Goal: Transaction & Acquisition: Purchase product/service

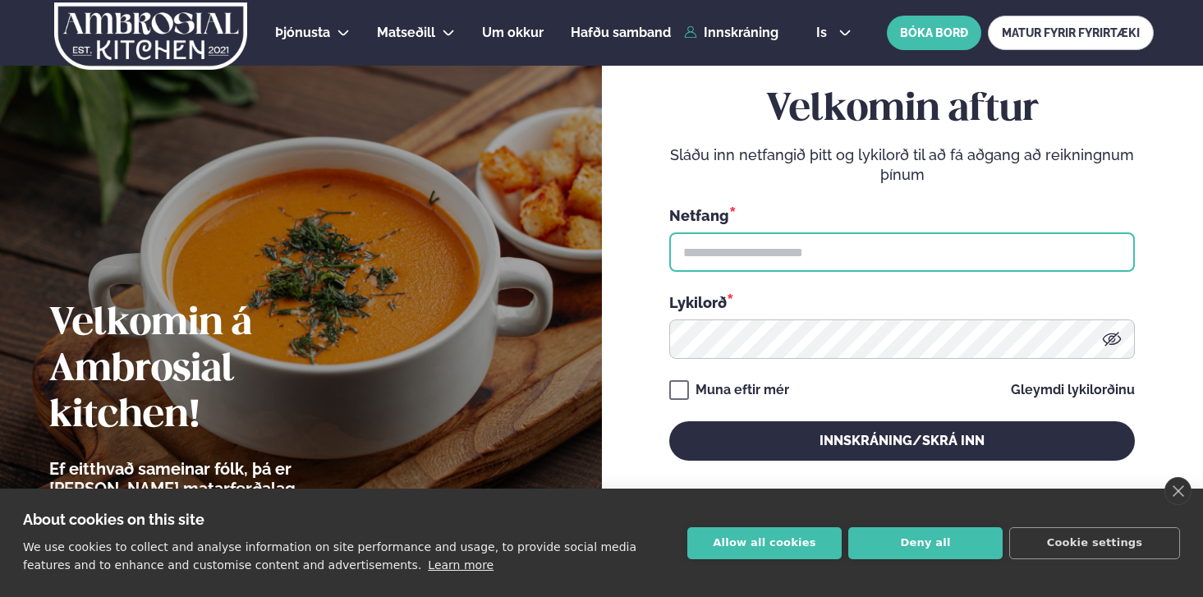
click at [733, 248] on input "text" at bounding box center [902, 251] width 466 height 39
click at [669, 421] on button "Innskráning/Skrá inn" at bounding box center [902, 440] width 466 height 39
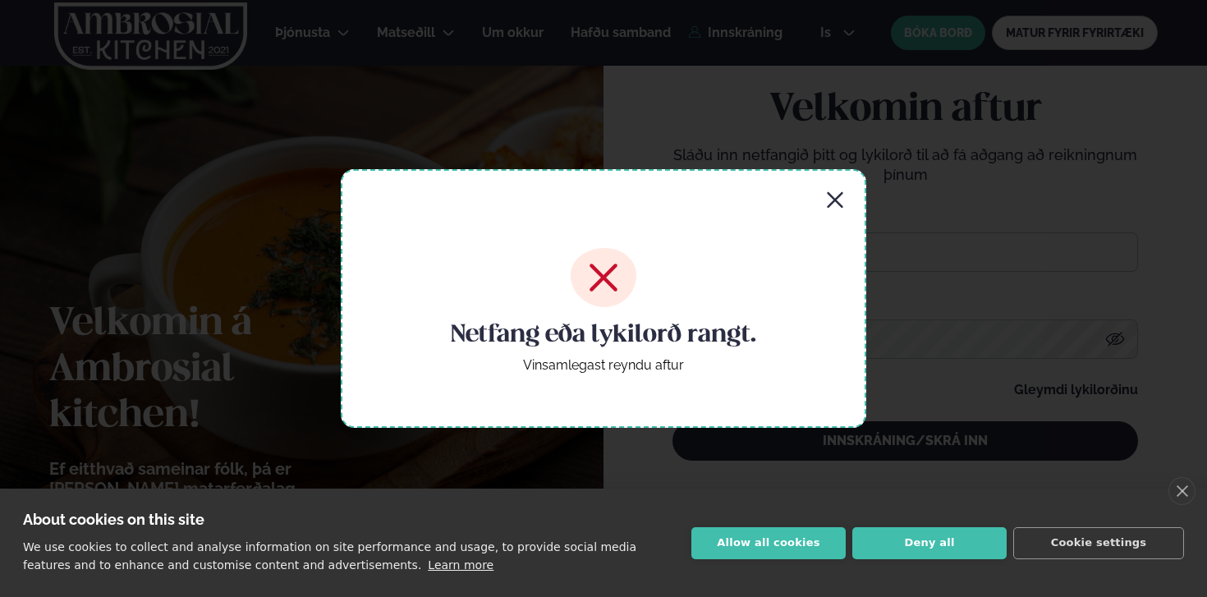
click at [839, 200] on icon "button" at bounding box center [835, 201] width 20 height 20
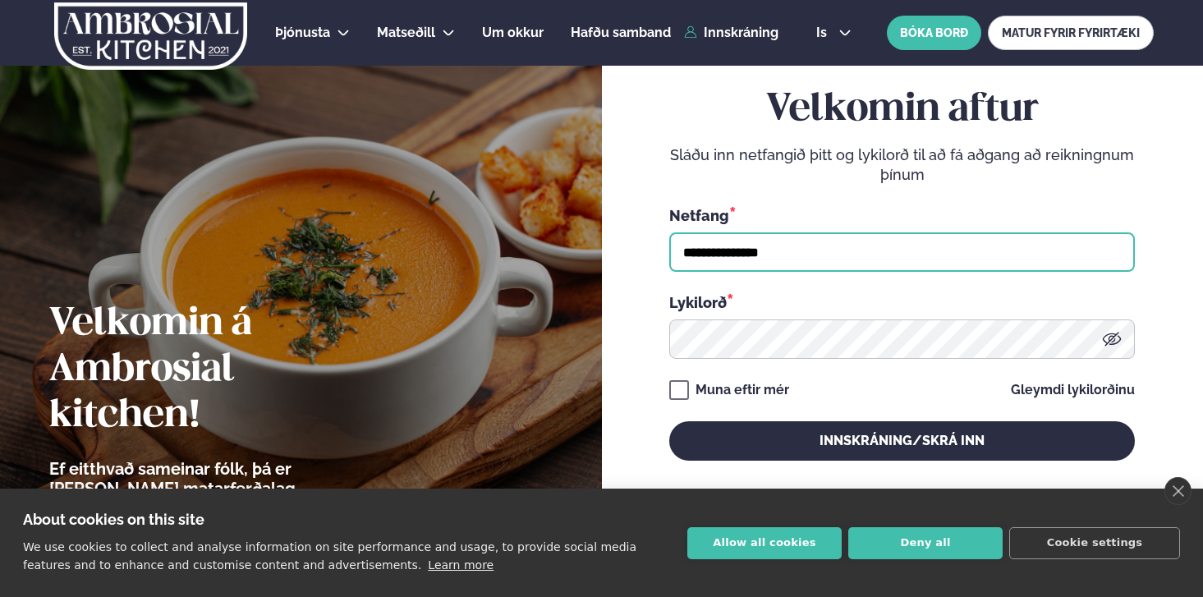
click at [711, 255] on input "**********" at bounding box center [902, 251] width 466 height 39
type input "**********"
click at [669, 421] on button "Innskráning/Skrá inn" at bounding box center [902, 440] width 466 height 39
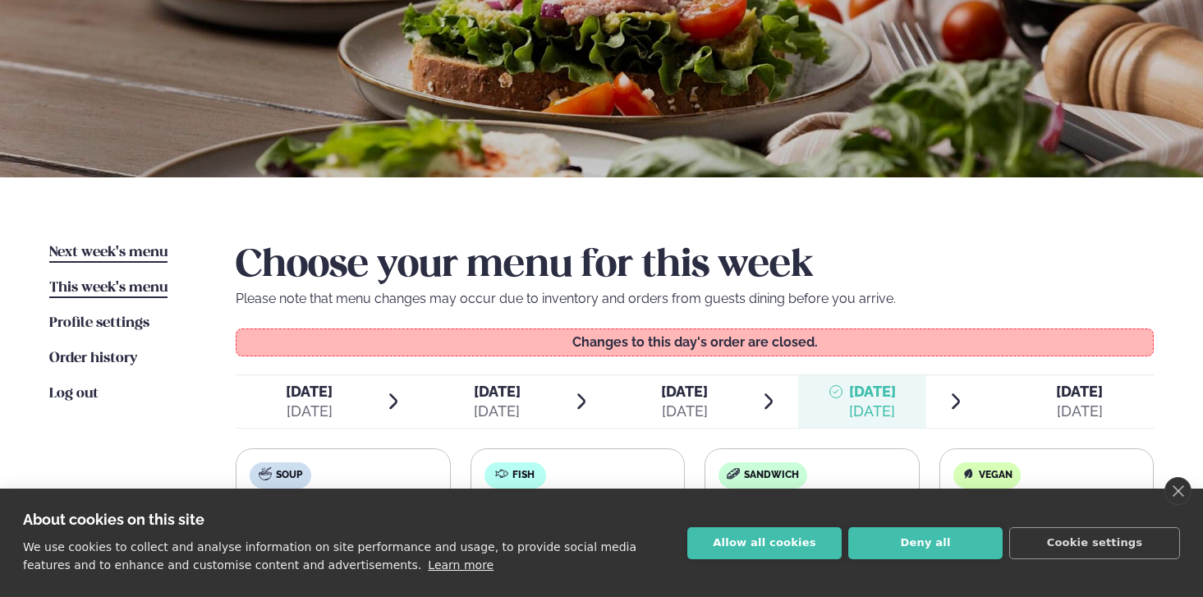
click at [119, 252] on font "Next week's menu" at bounding box center [108, 253] width 118 height 14
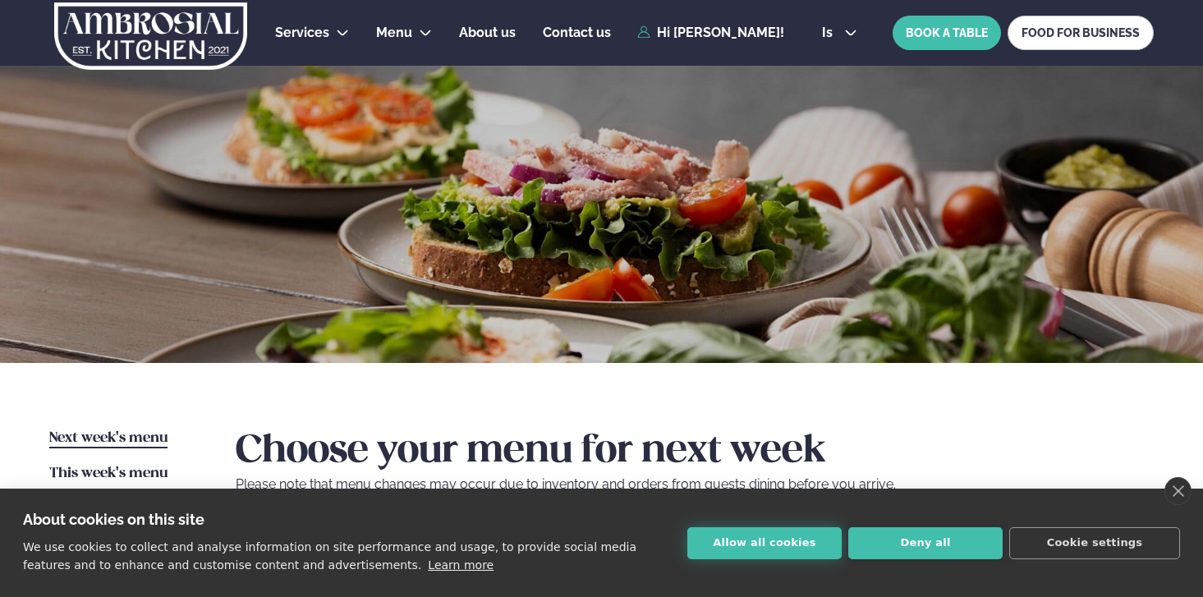
click at [795, 532] on button "Allow all cookies" at bounding box center [764, 543] width 154 height 32
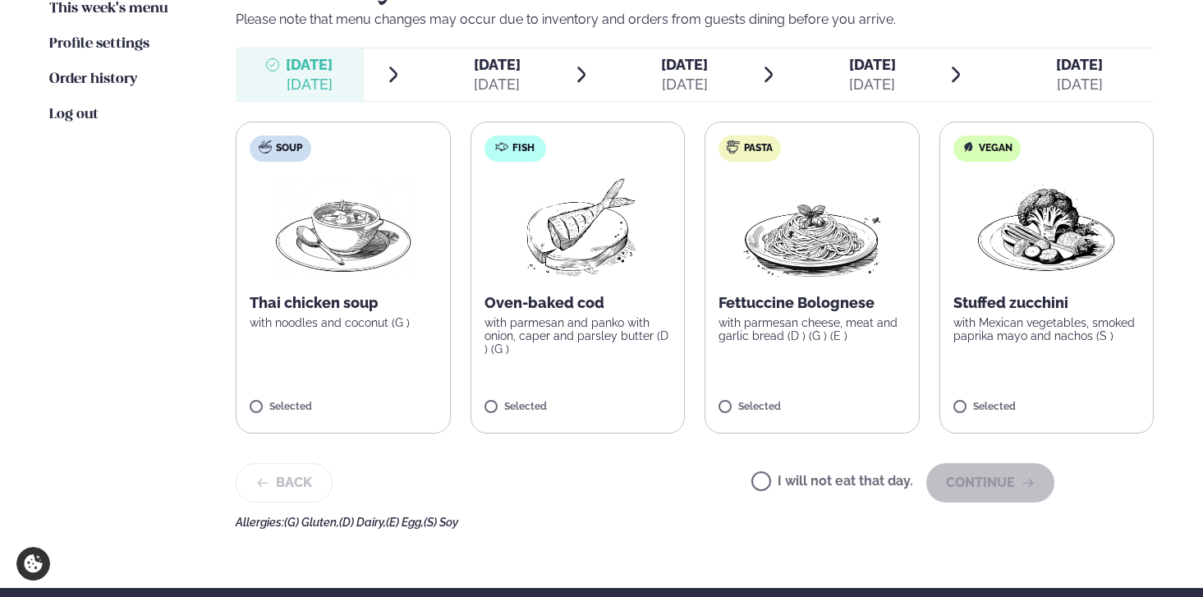
scroll to position [461, 0]
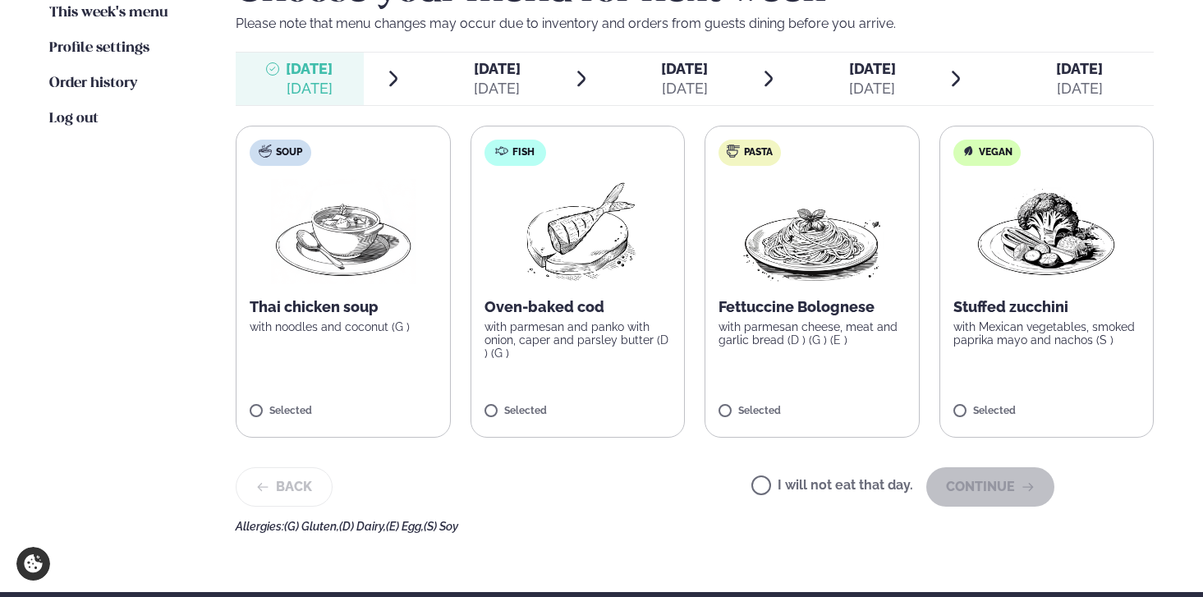
click at [626, 323] on font "with parmesan and panko with onion, caper and parsley butter (D ) (G )" at bounding box center [577, 339] width 184 height 39
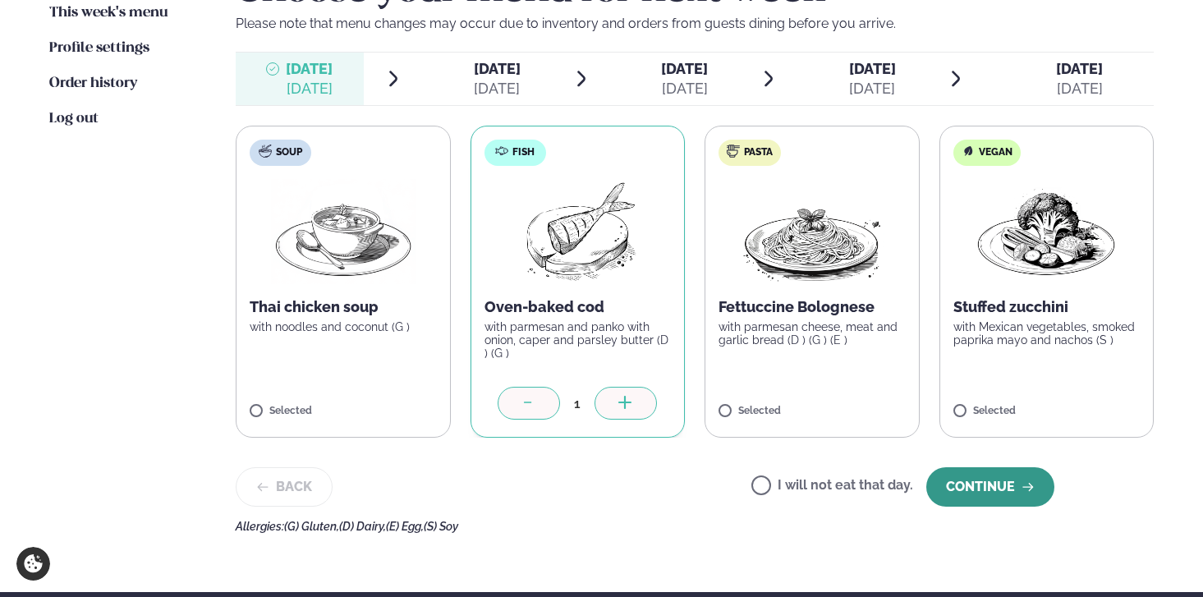
click at [995, 485] on font "Continue" at bounding box center [980, 487] width 69 height 16
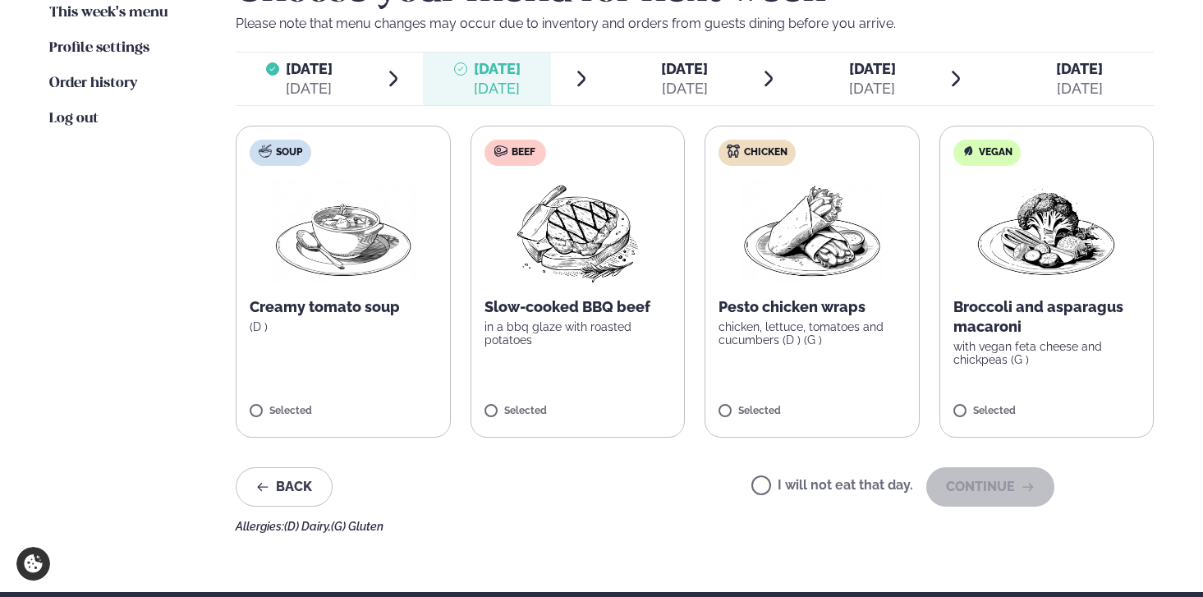
click at [661, 71] on font "[DATE]" at bounding box center [684, 68] width 47 height 17
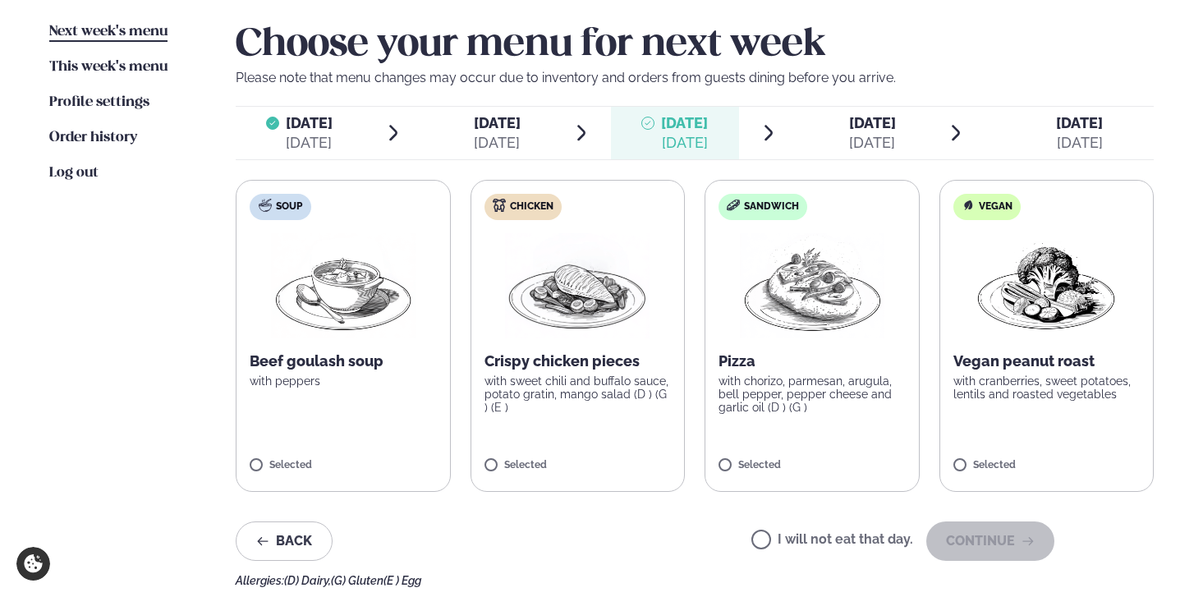
scroll to position [402, 0]
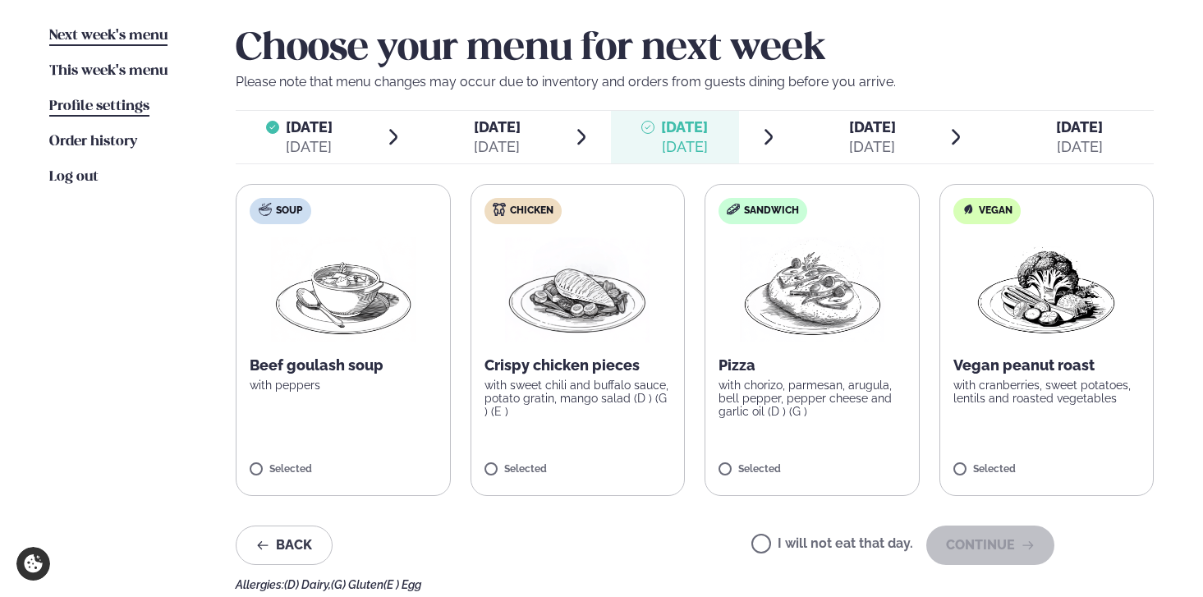
click at [72, 102] on font "Profile settings" at bounding box center [99, 106] width 100 height 14
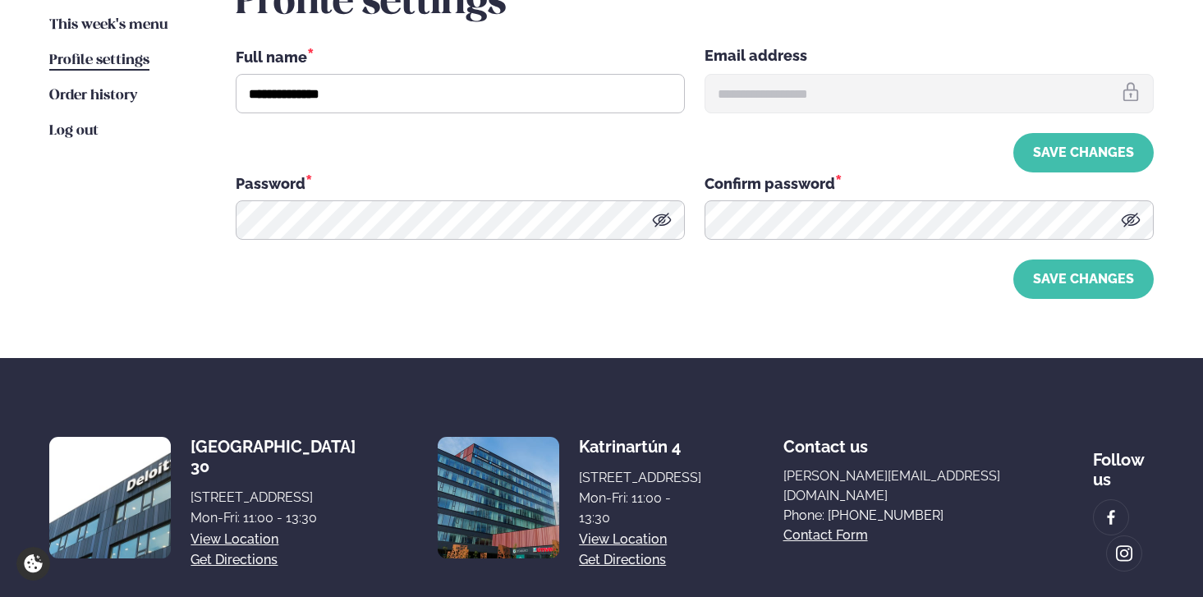
scroll to position [450, 0]
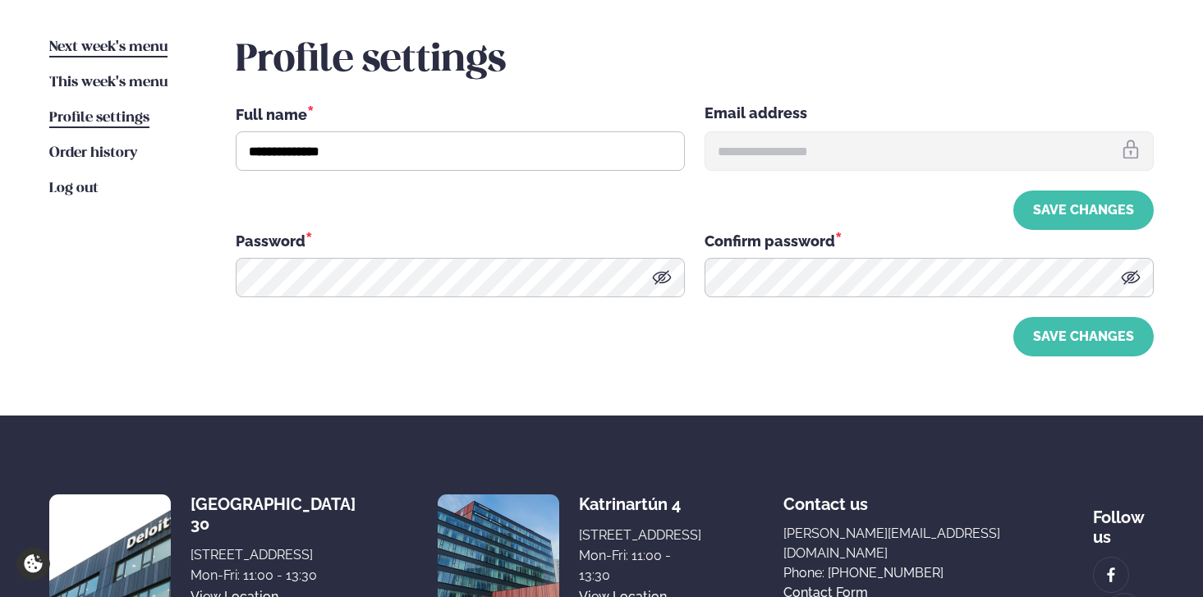
click at [123, 45] on font "Next week's menu" at bounding box center [108, 47] width 118 height 14
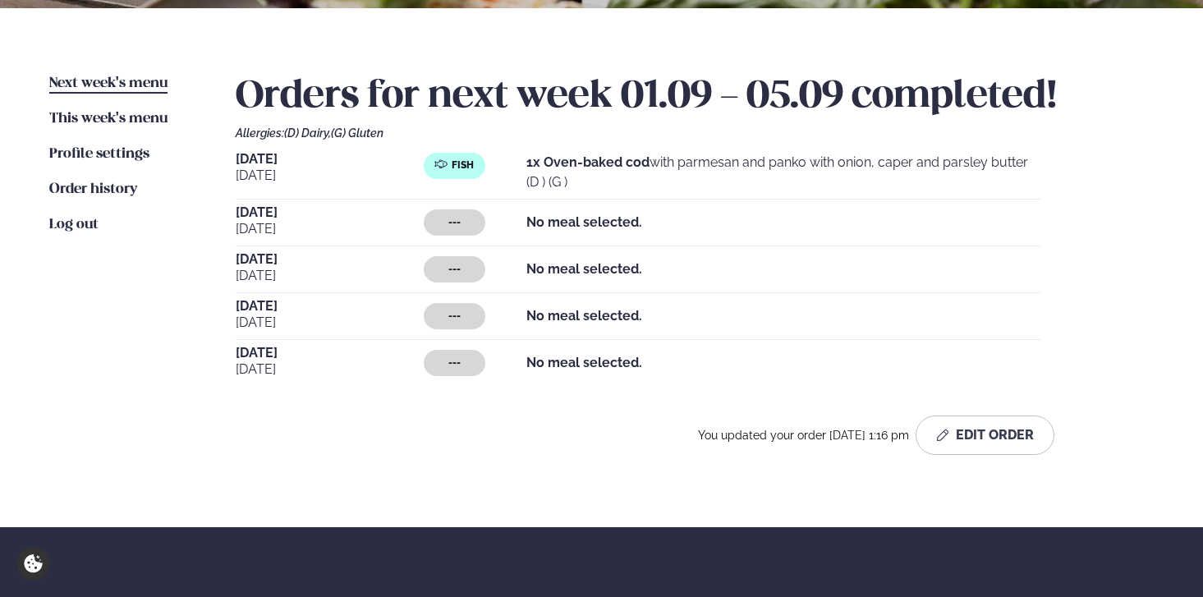
scroll to position [395, 0]
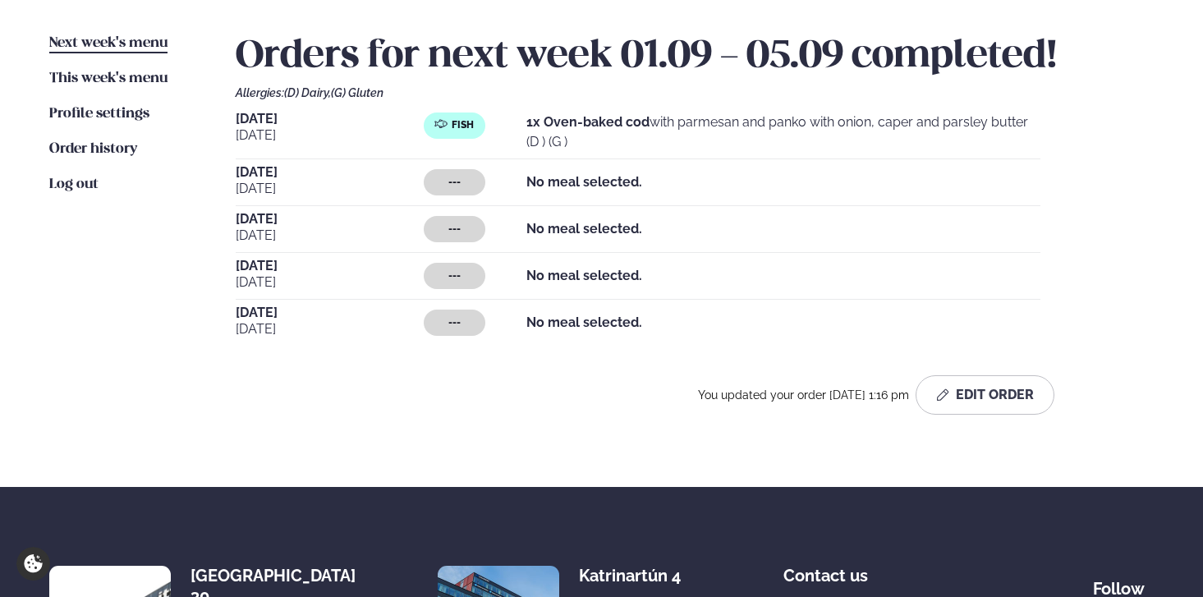
click at [448, 236] on div "---" at bounding box center [455, 229] width 62 height 26
click at [954, 406] on button "Edit Order" at bounding box center [985, 394] width 139 height 39
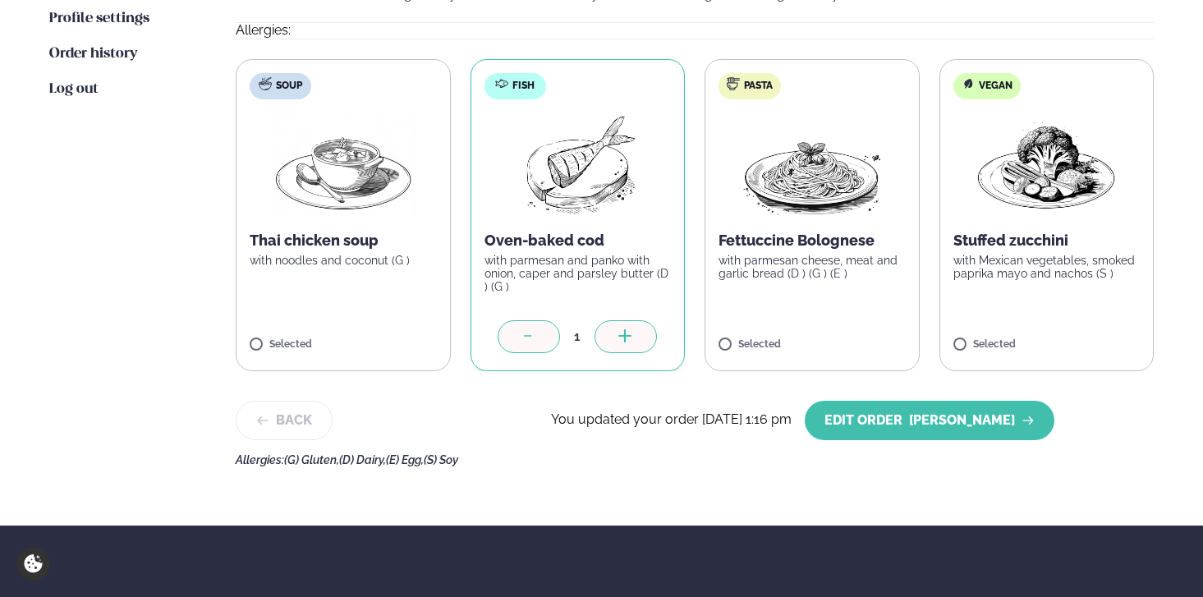
scroll to position [512, 0]
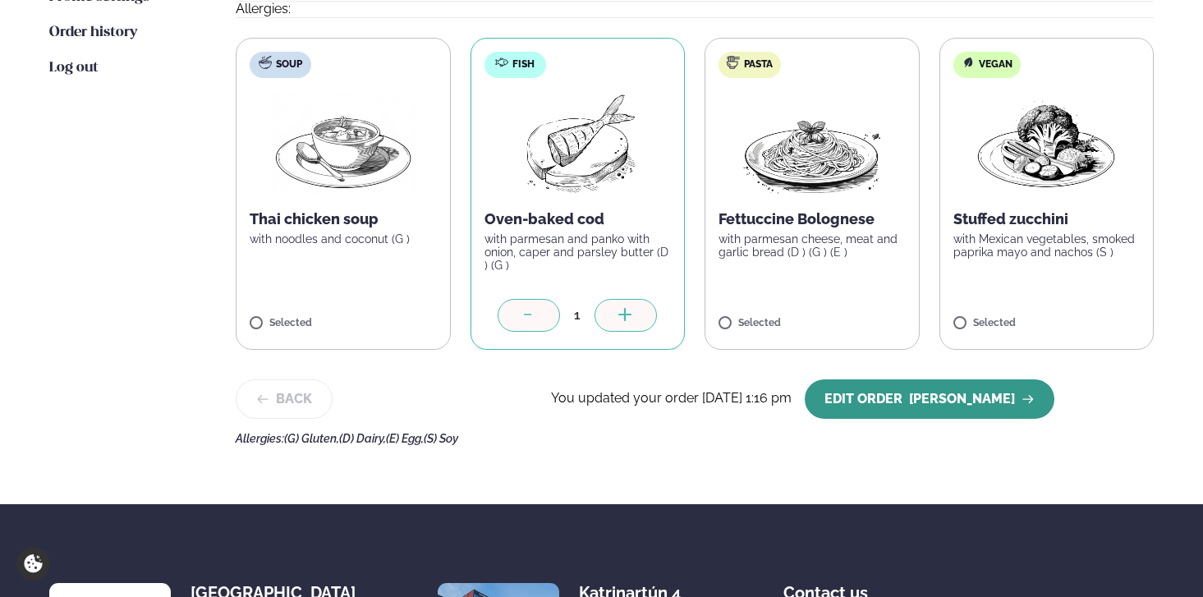
click at [903, 392] on font "Edit Order" at bounding box center [864, 399] width 78 height 16
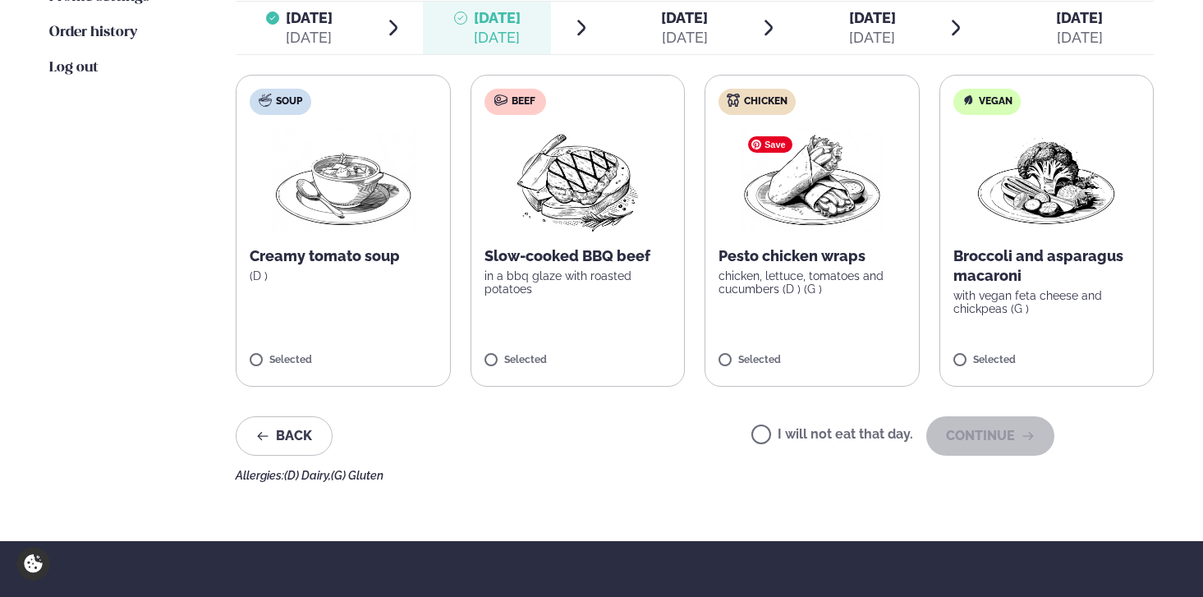
click at [708, 38] on div "[DATE]" at bounding box center [684, 38] width 47 height 20
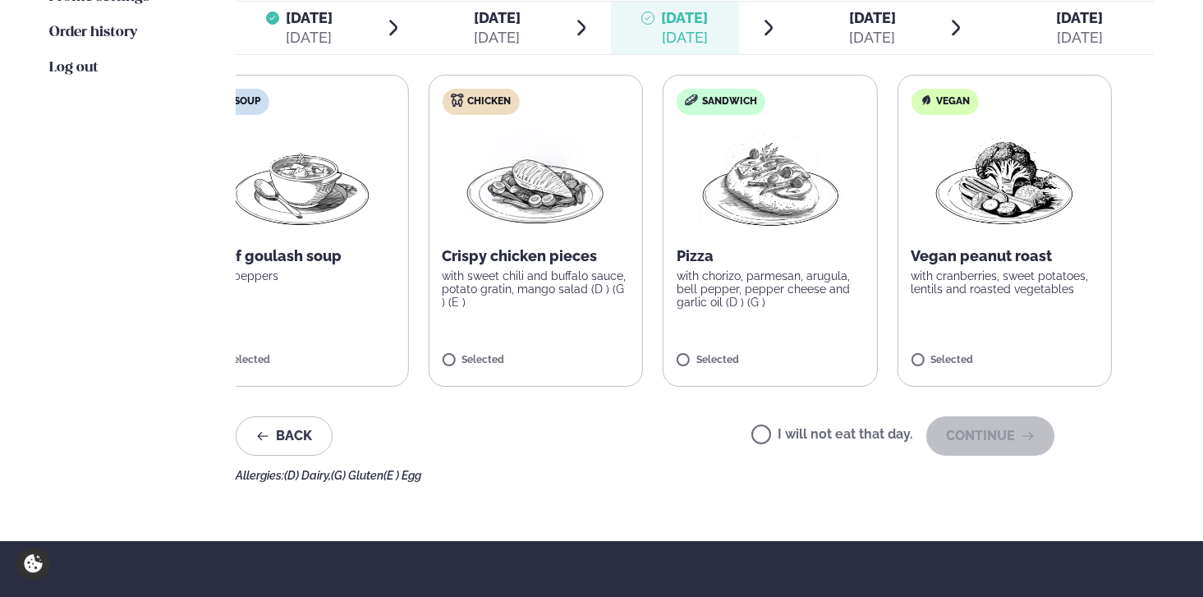
click at [1038, 263] on p "Vegan peanut roast" at bounding box center [1004, 256] width 187 height 20
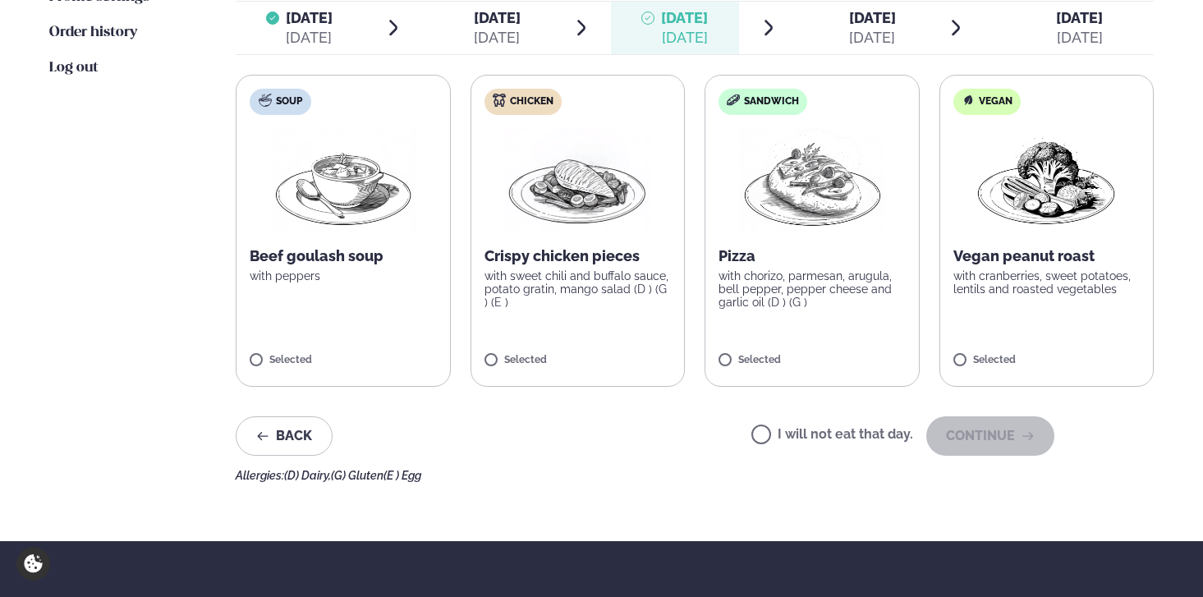
click at [865, 186] on img at bounding box center [812, 180] width 145 height 105
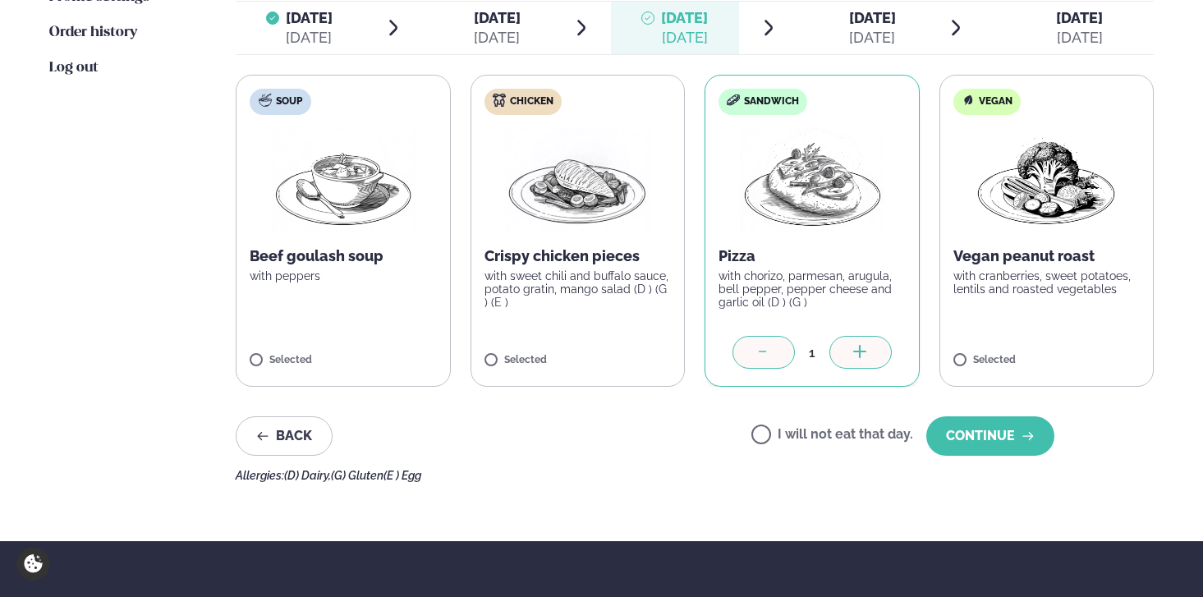
click at [503, 34] on font "[DATE]" at bounding box center [497, 37] width 46 height 17
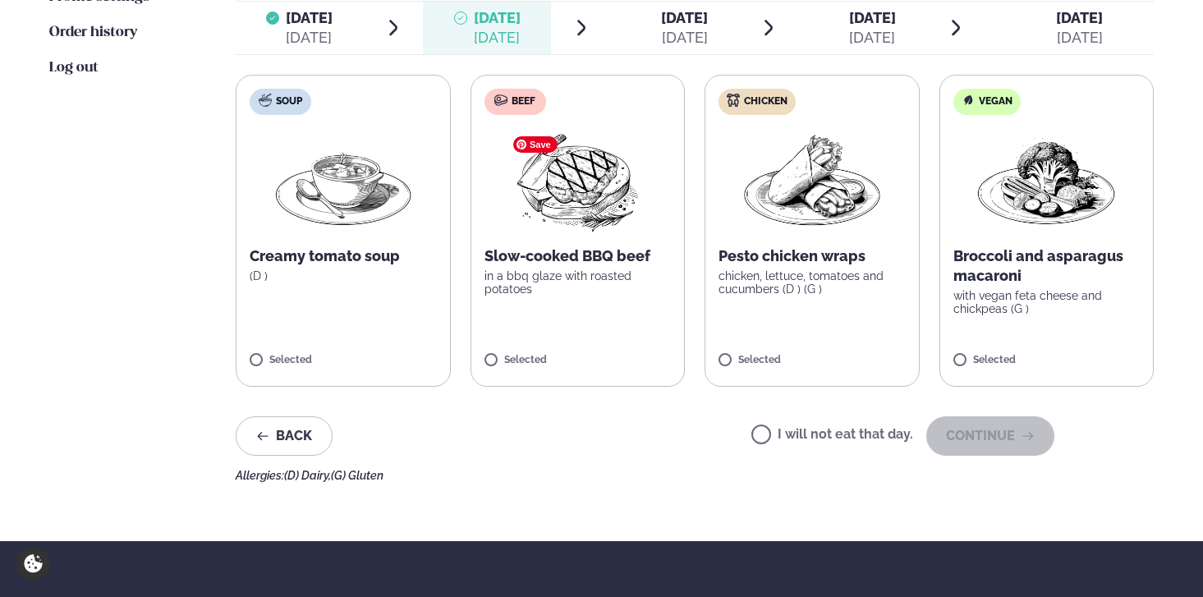
click at [577, 195] on img at bounding box center [577, 180] width 145 height 105
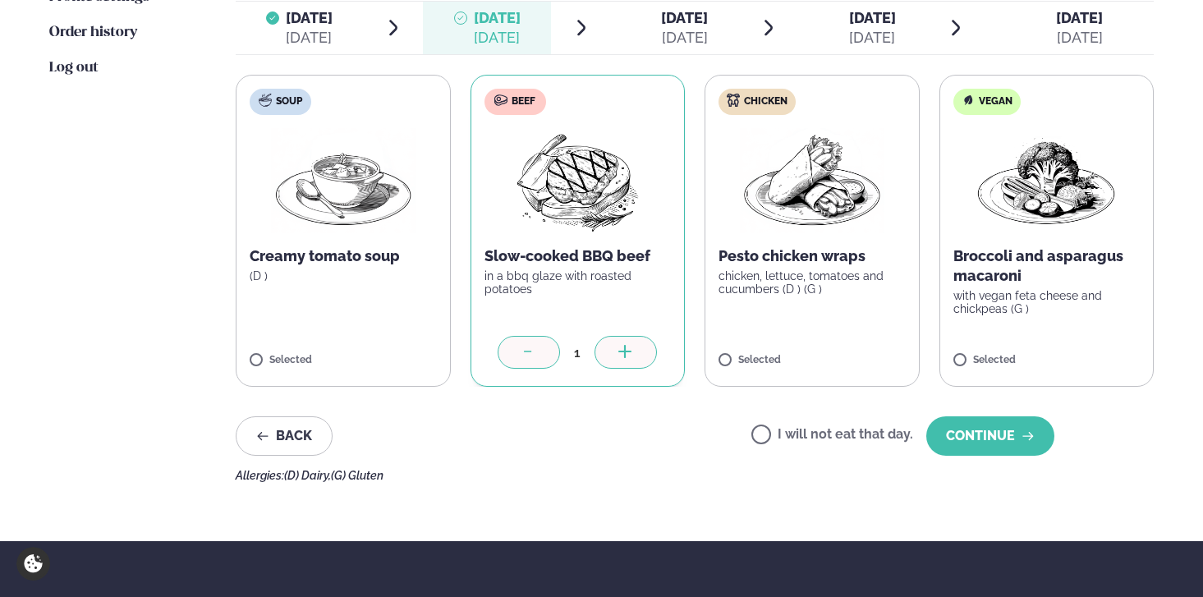
click at [871, 35] on font "[DATE]" at bounding box center [872, 37] width 46 height 17
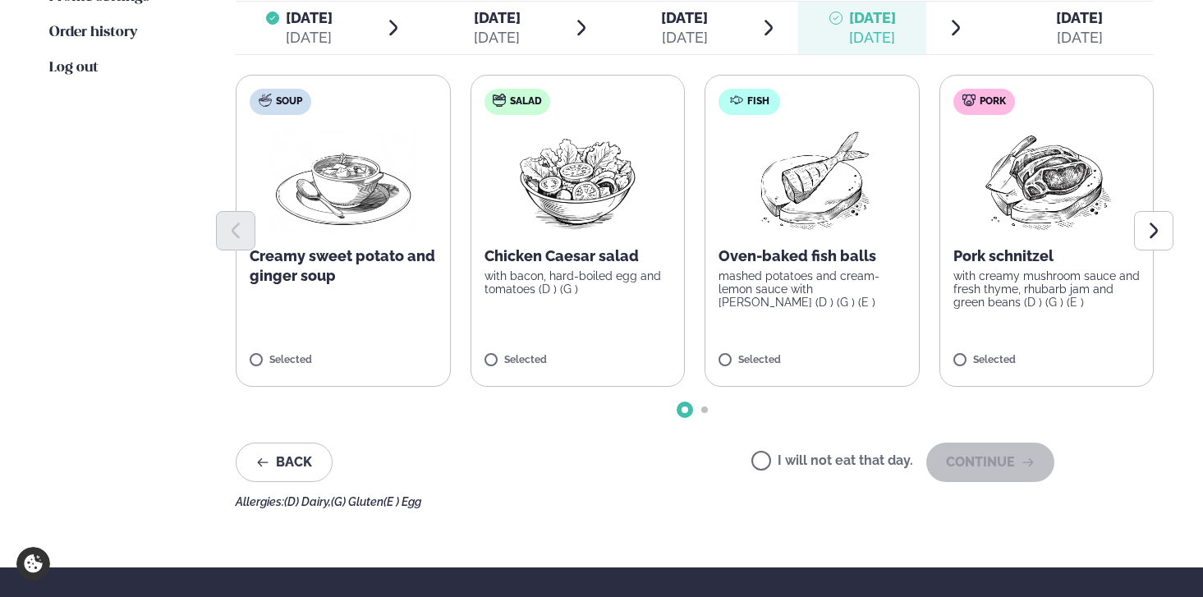
click at [1101, 25] on font "[DATE]" at bounding box center [1079, 17] width 47 height 17
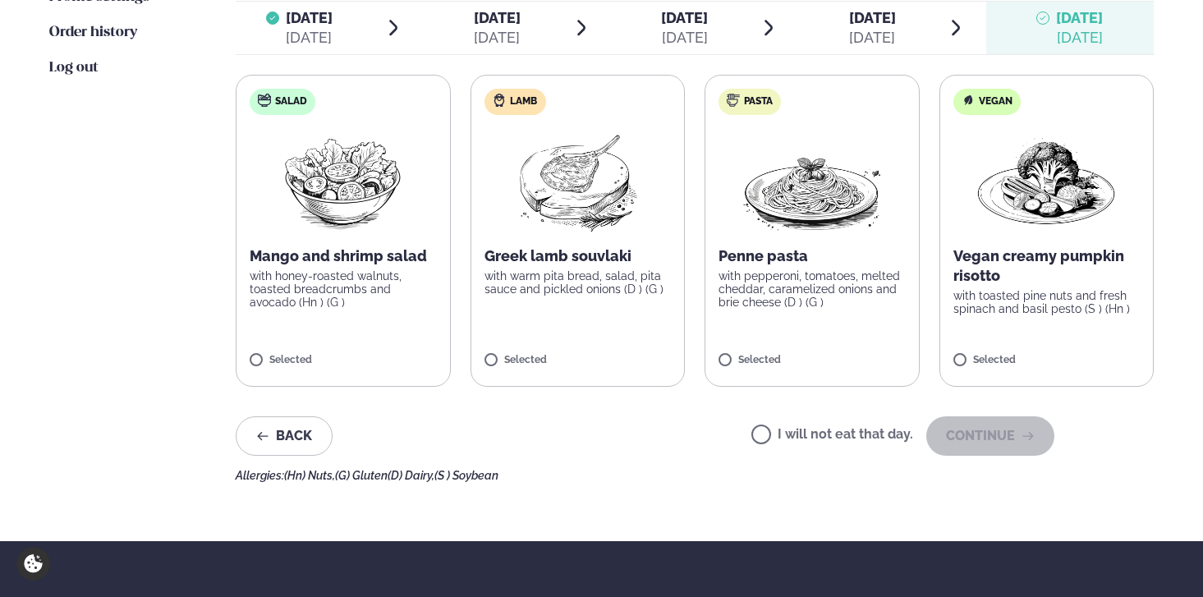
click at [729, 25] on span "[DATE] [DATE]" at bounding box center [675, 28] width 128 height 53
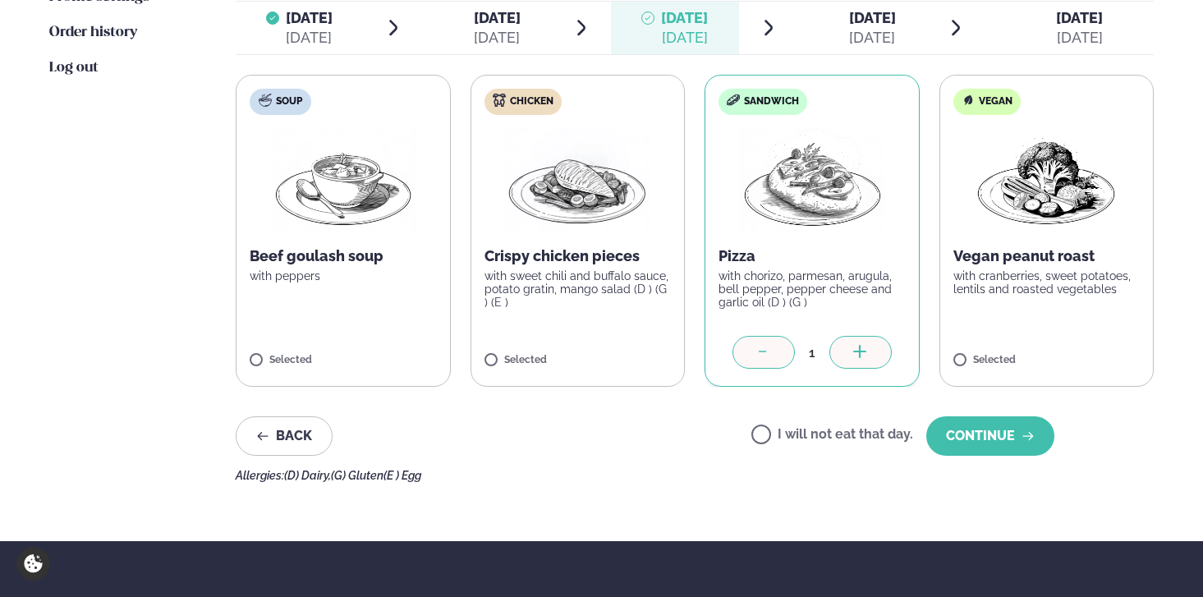
click at [475, 22] on font "[DATE]" at bounding box center [497, 17] width 47 height 17
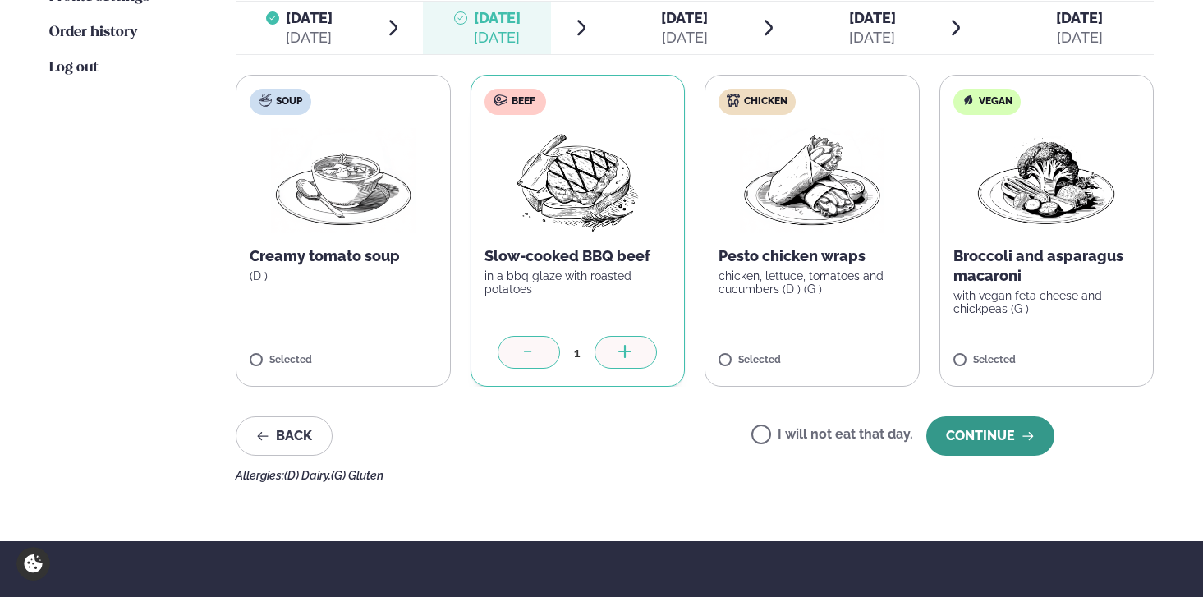
click at [1007, 437] on font "Continue" at bounding box center [980, 436] width 69 height 16
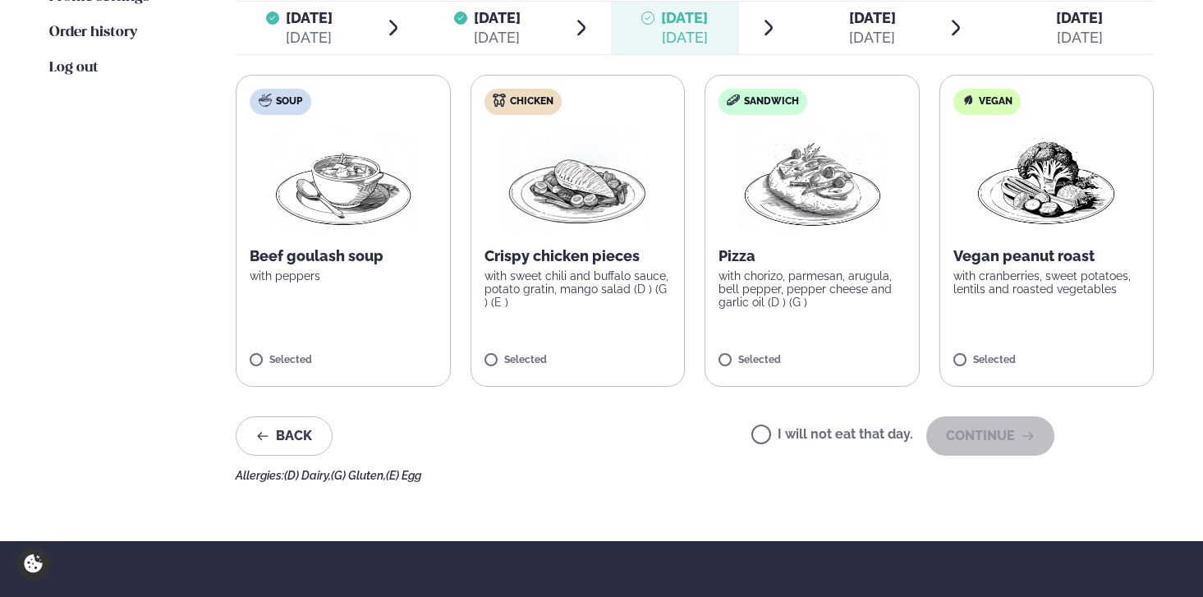
click at [870, 11] on font "[DATE]" at bounding box center [872, 17] width 47 height 17
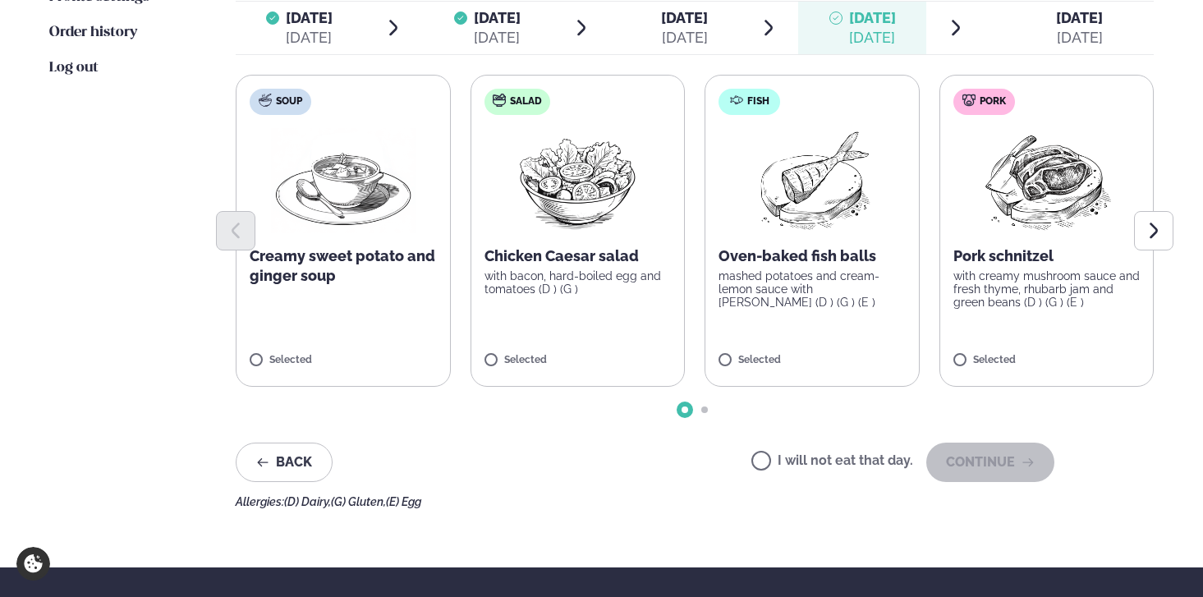
click at [796, 222] on div at bounding box center [695, 230] width 918 height 39
click at [806, 202] on img at bounding box center [811, 180] width 145 height 105
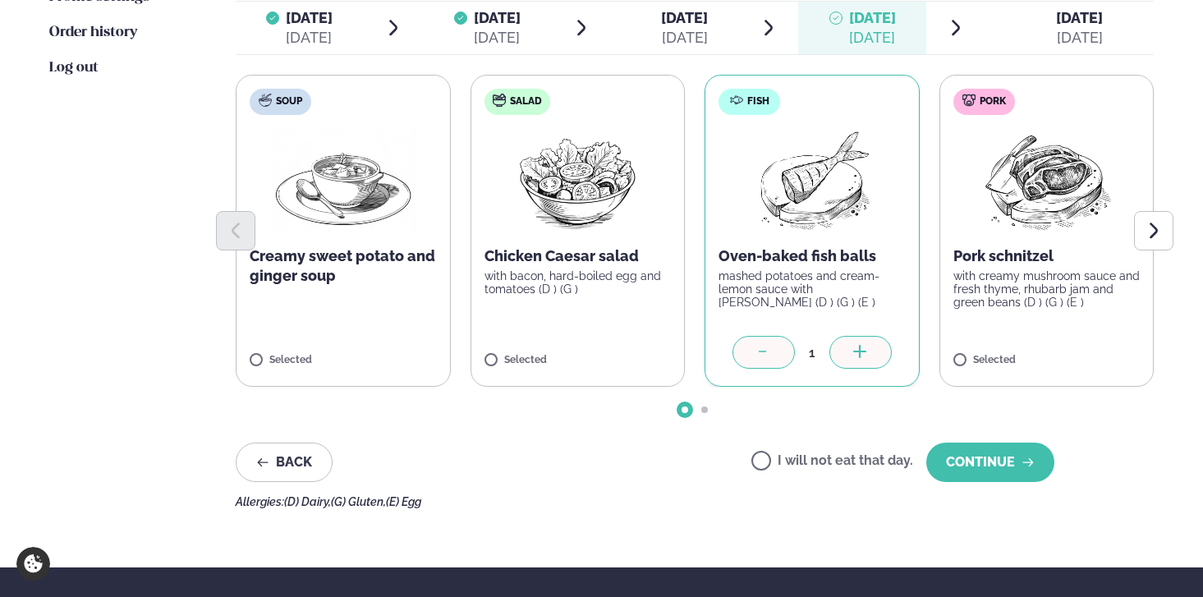
click at [761, 336] on div at bounding box center [764, 352] width 62 height 33
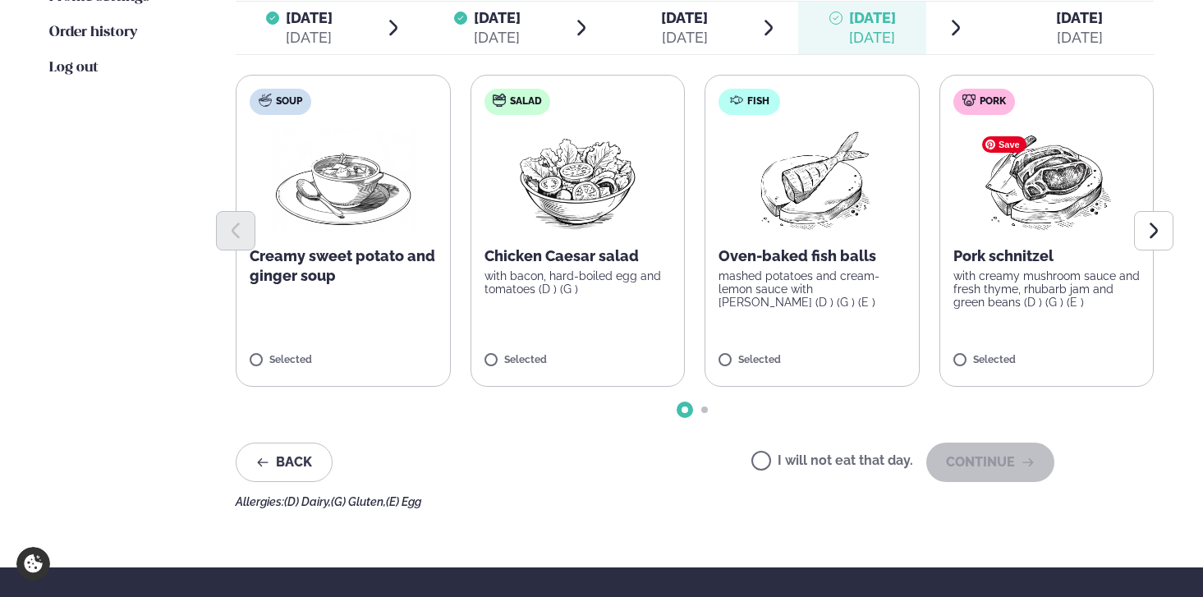
click at [1009, 168] on img at bounding box center [1046, 180] width 145 height 105
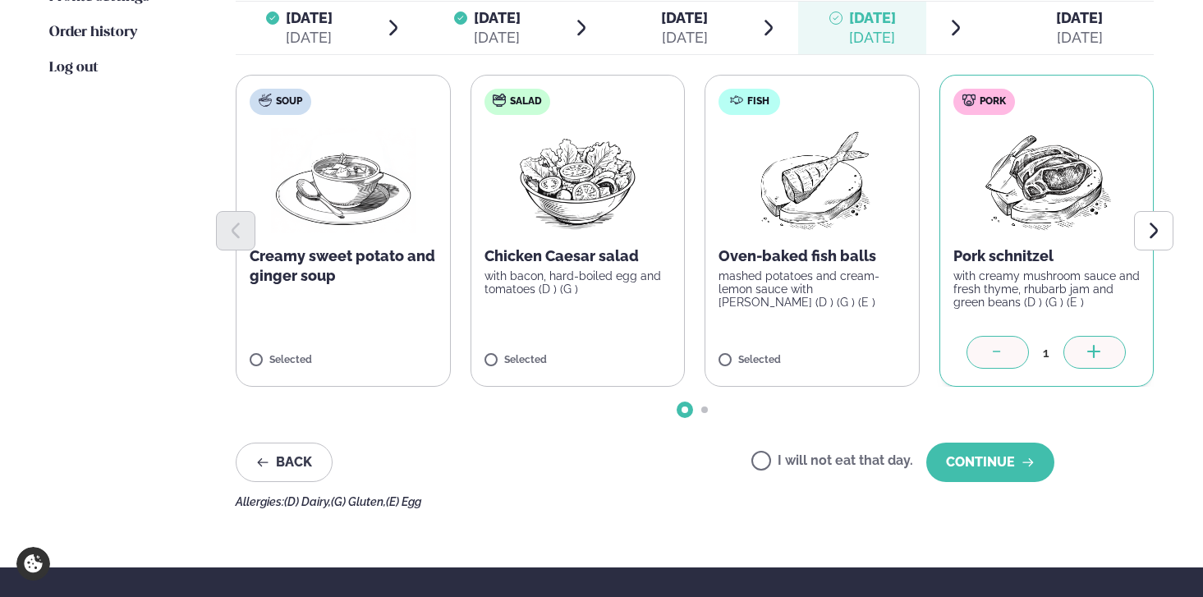
click at [1059, 21] on font "[DATE]" at bounding box center [1079, 17] width 47 height 17
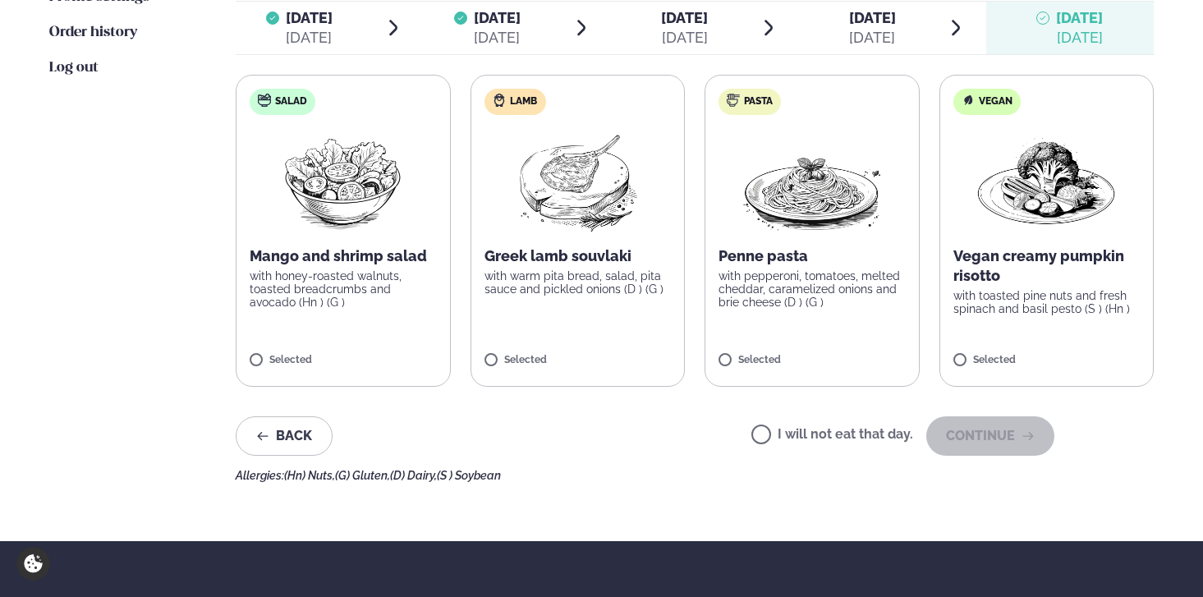
click at [927, 25] on li "[DATE] end. [DATE]" at bounding box center [882, 28] width 168 height 53
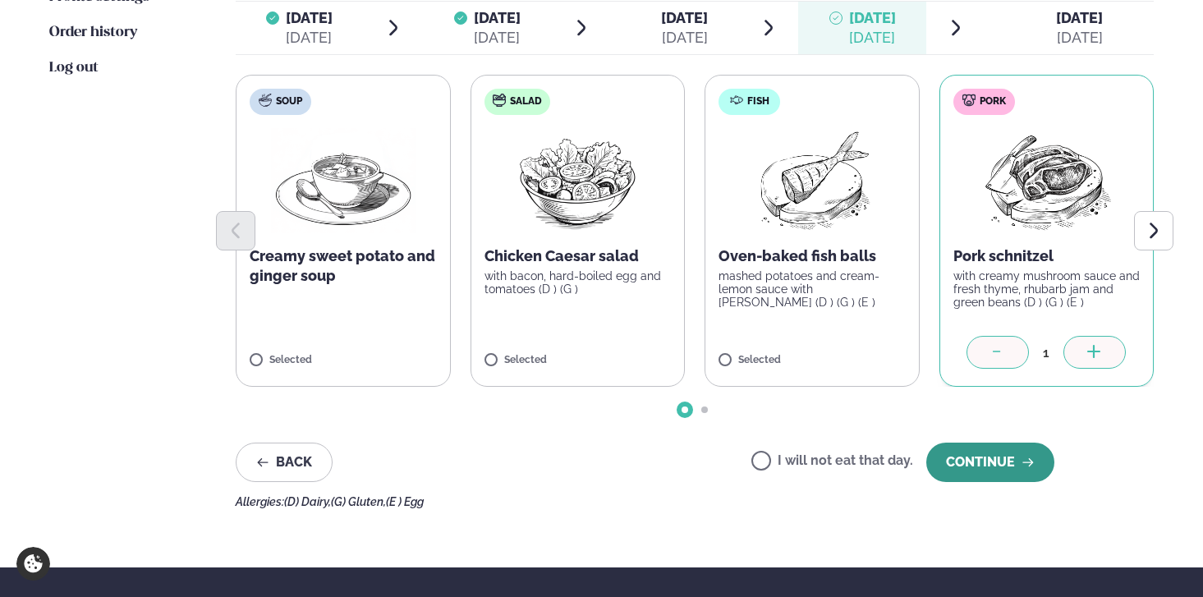
click at [1027, 460] on icon "button" at bounding box center [1028, 462] width 13 height 13
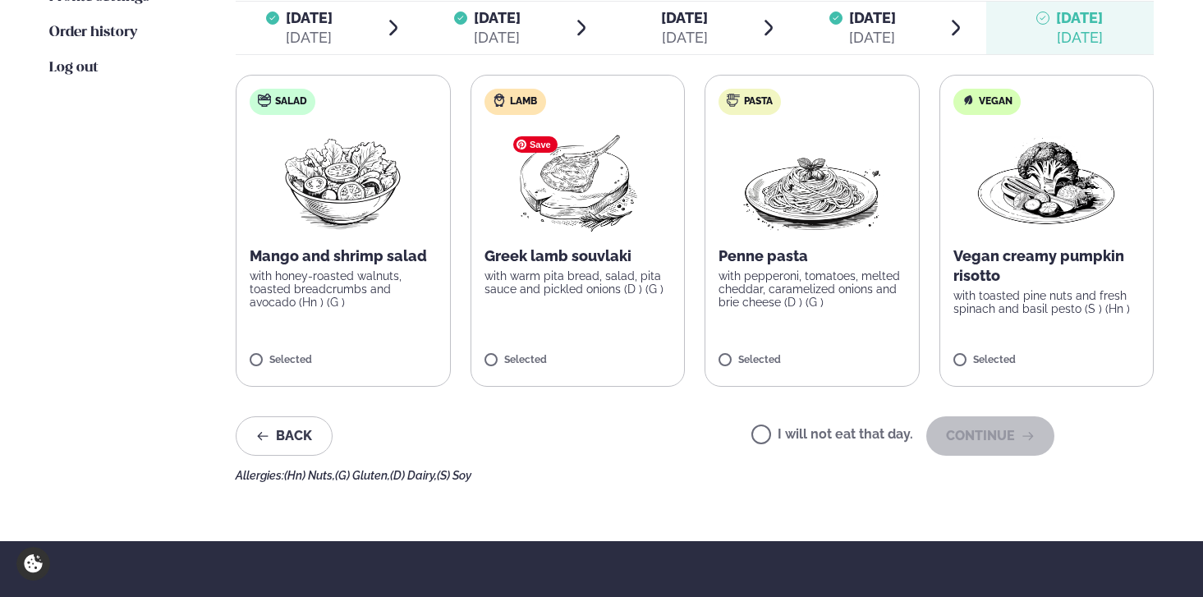
click at [614, 175] on img at bounding box center [577, 180] width 145 height 105
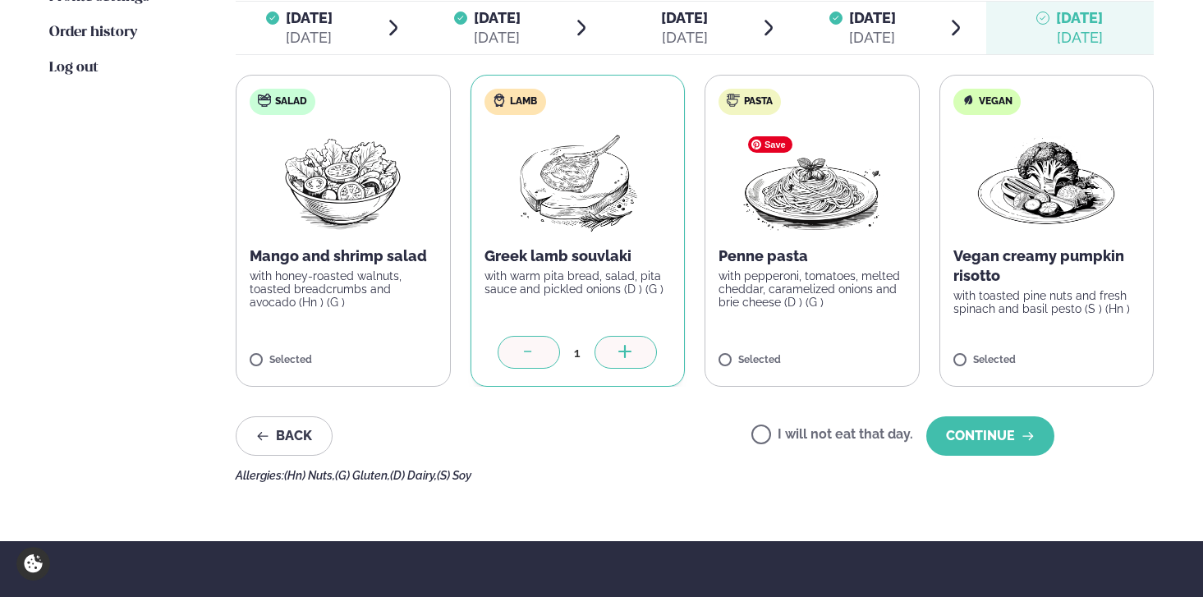
click at [685, 34] on font "[DATE]" at bounding box center [685, 37] width 46 height 17
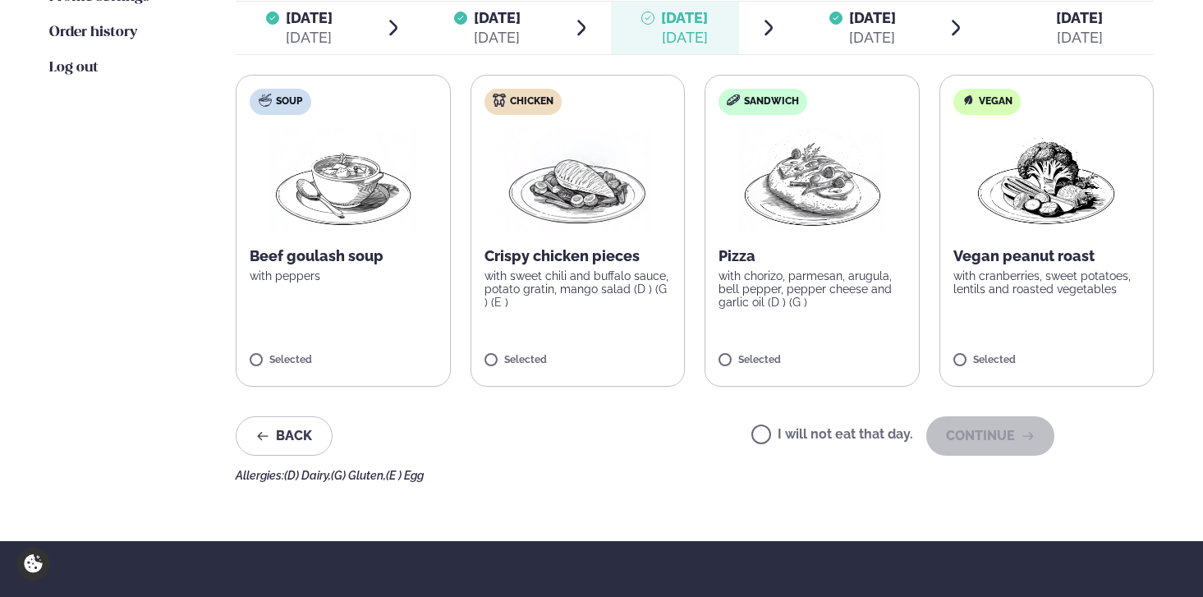
click at [338, 25] on span "[DATE] [DATE]" at bounding box center [300, 28] width 128 height 53
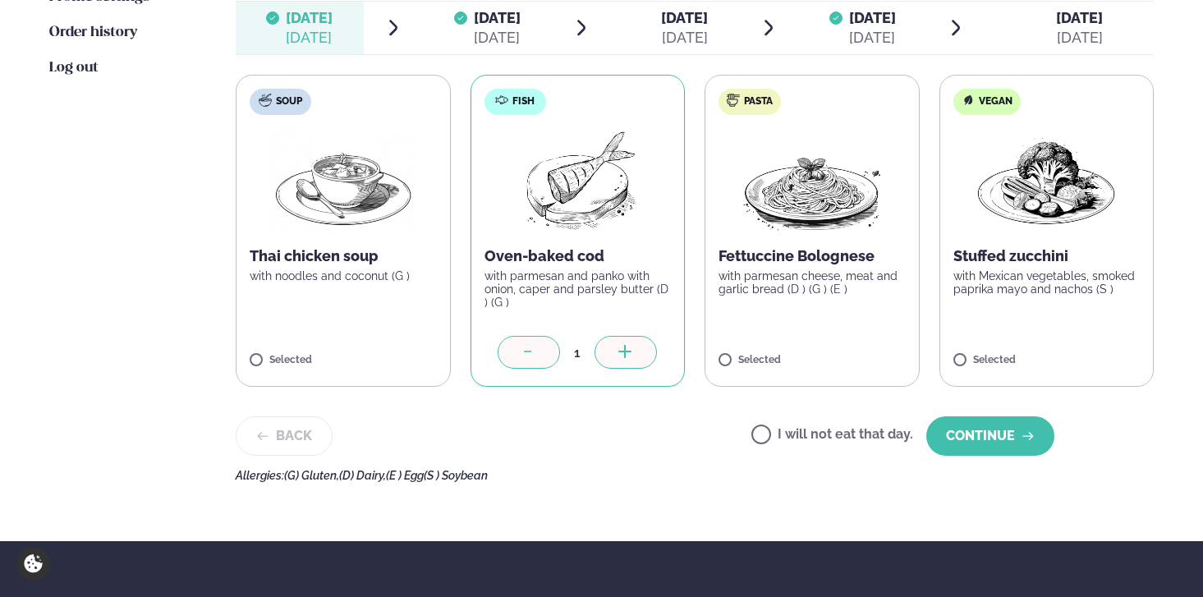
click at [458, 11] on div at bounding box center [460, 27] width 13 height 39
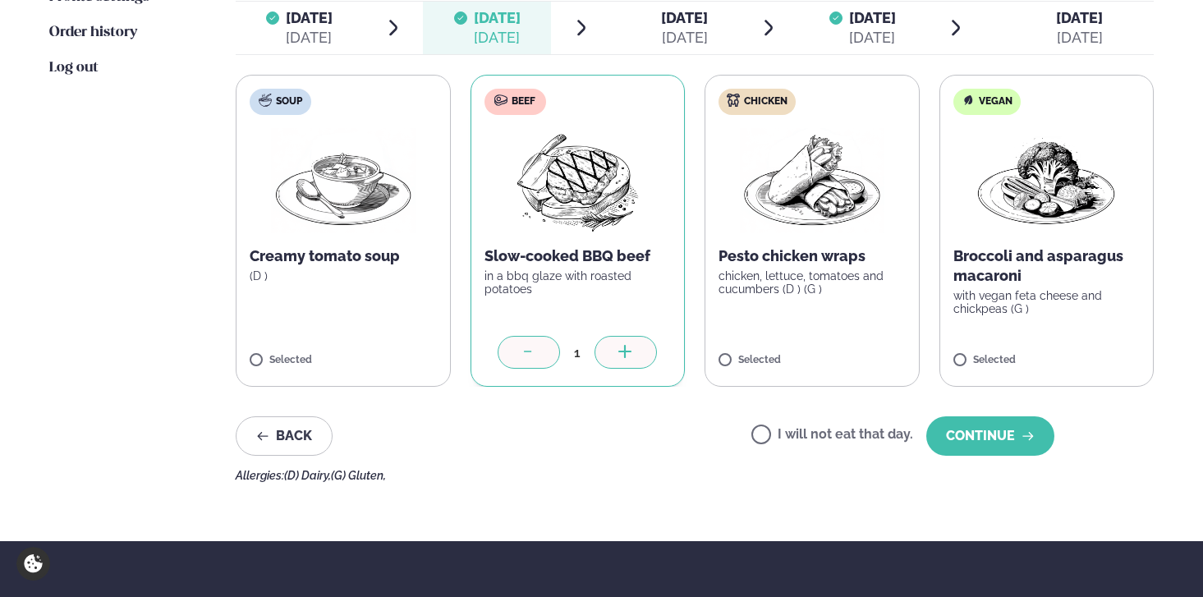
click at [849, 29] on font "[DATE]" at bounding box center [872, 37] width 46 height 17
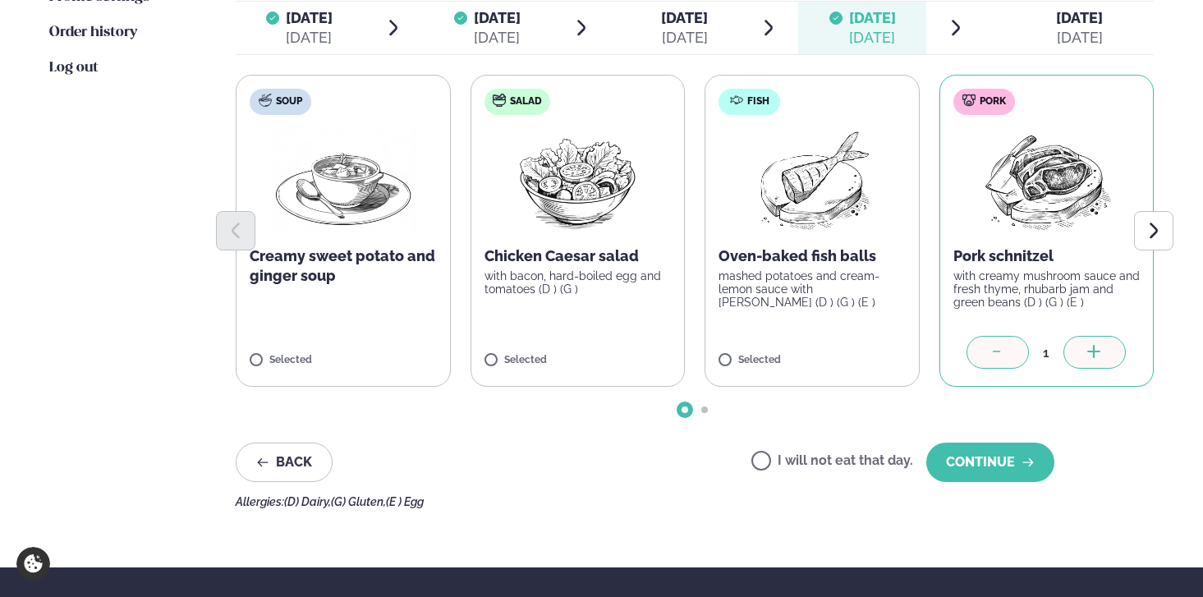
click at [1071, 21] on font "[DATE]" at bounding box center [1079, 17] width 47 height 17
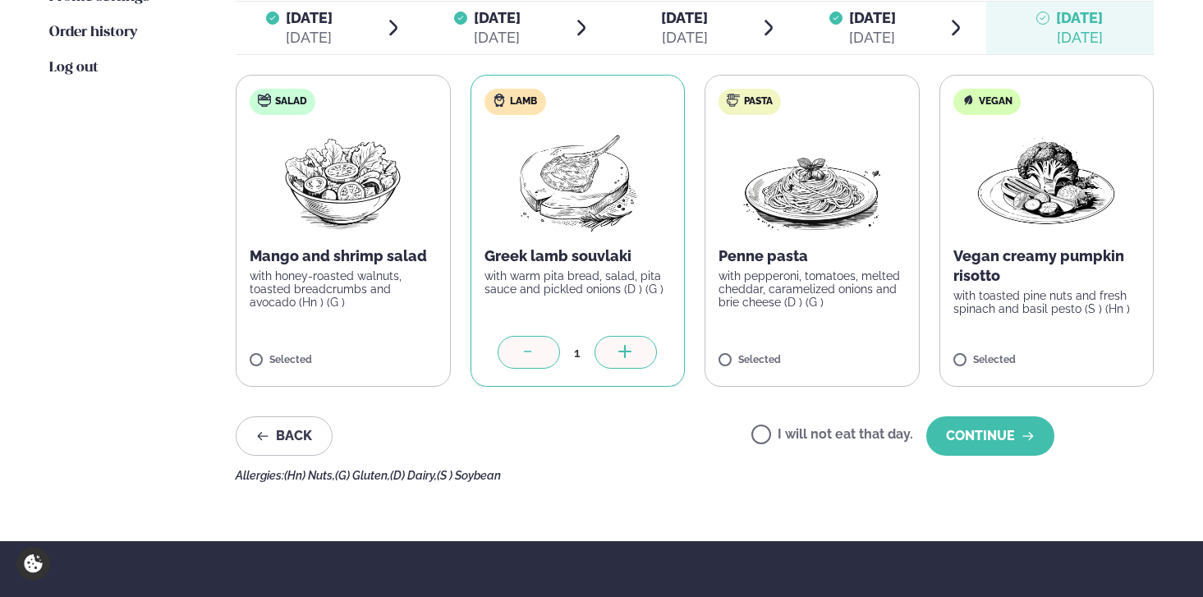
click at [661, 10] on font "[DATE]" at bounding box center [684, 17] width 47 height 17
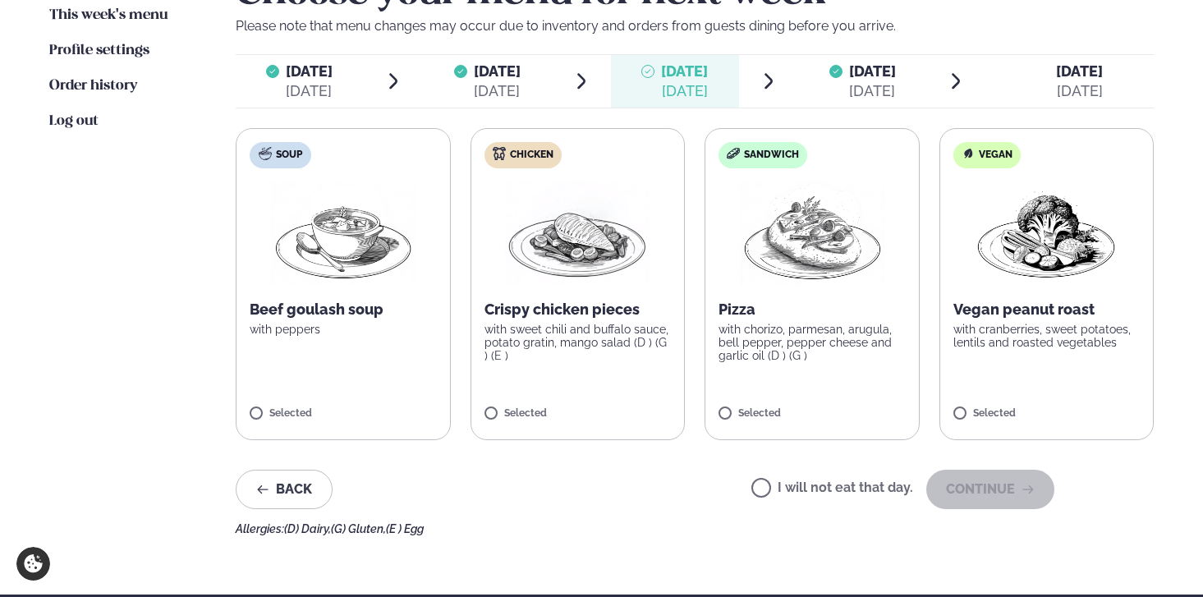
scroll to position [448, 0]
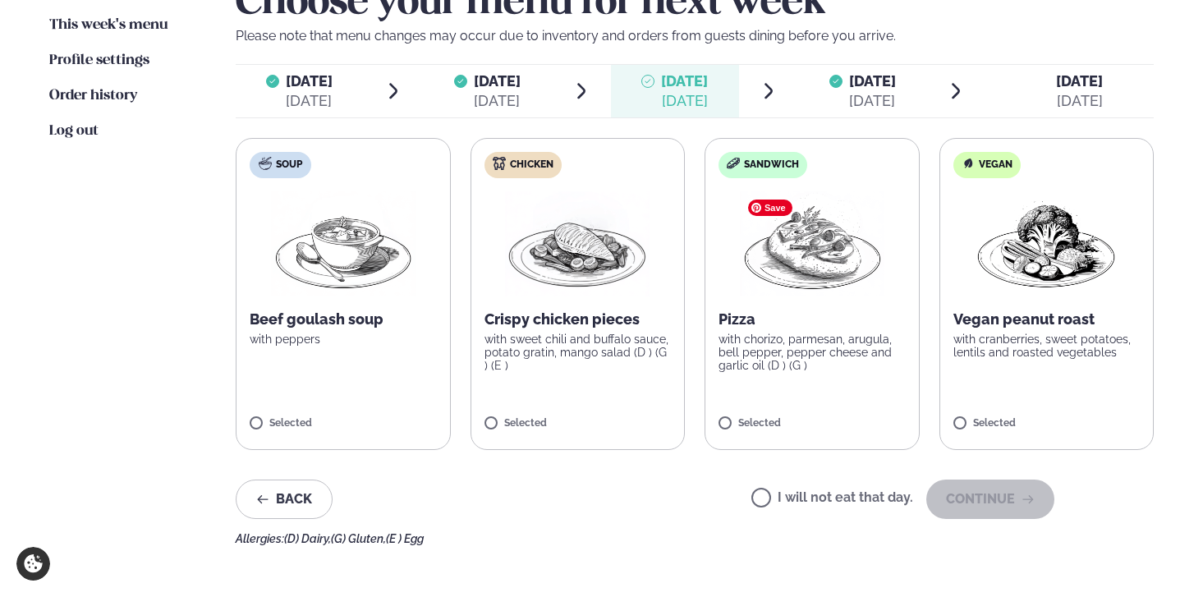
click at [837, 287] on img at bounding box center [812, 243] width 145 height 105
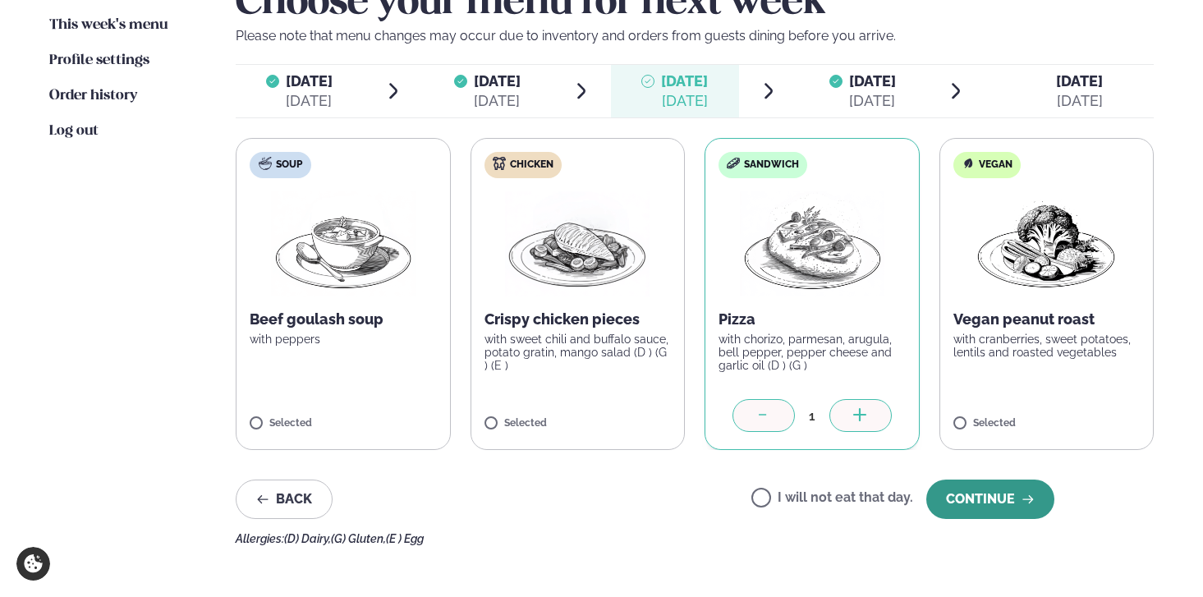
click at [1009, 502] on font "Continue" at bounding box center [980, 499] width 69 height 16
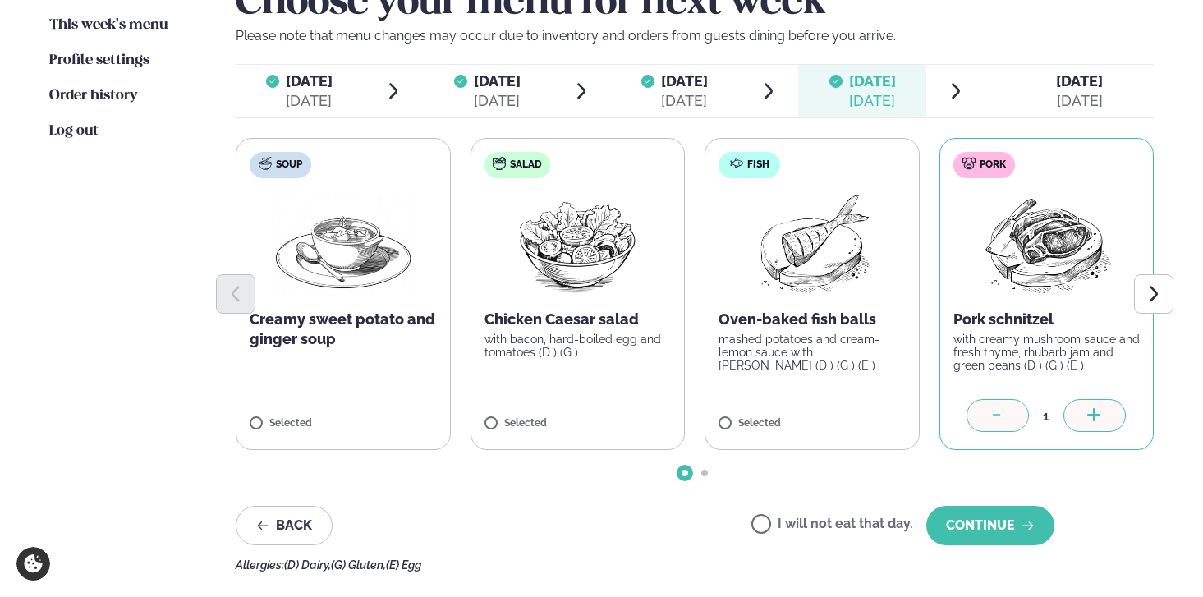
click at [1073, 108] on font "[DATE]" at bounding box center [1080, 100] width 46 height 17
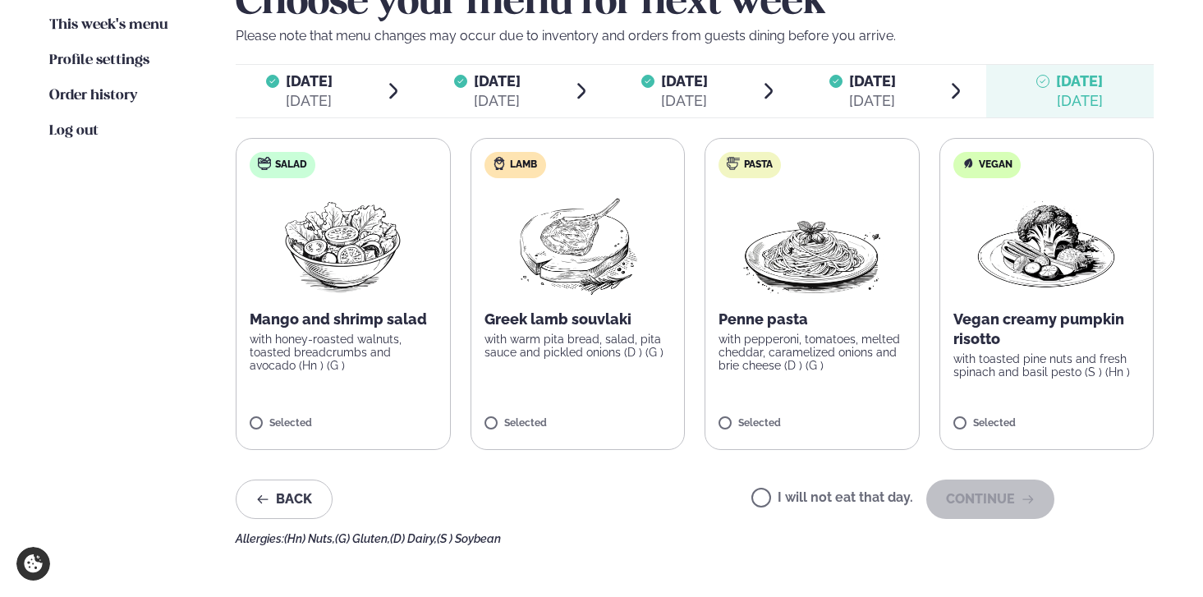
click at [535, 320] on font "Greek lamb souvlaki" at bounding box center [558, 318] width 147 height 17
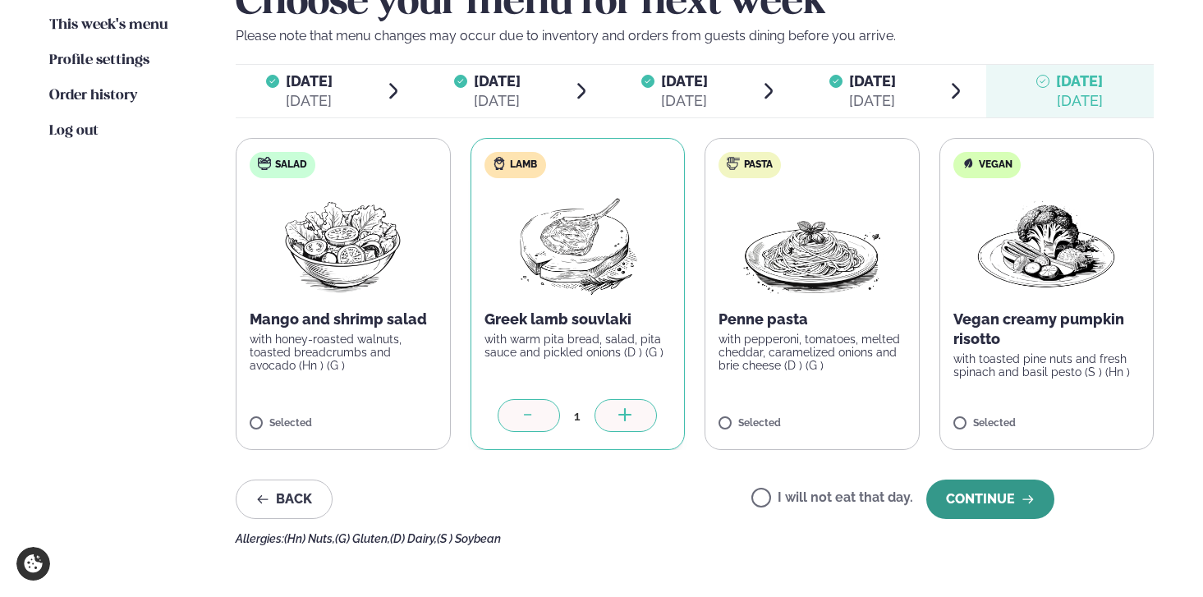
click at [1003, 493] on font "Continue" at bounding box center [980, 499] width 69 height 16
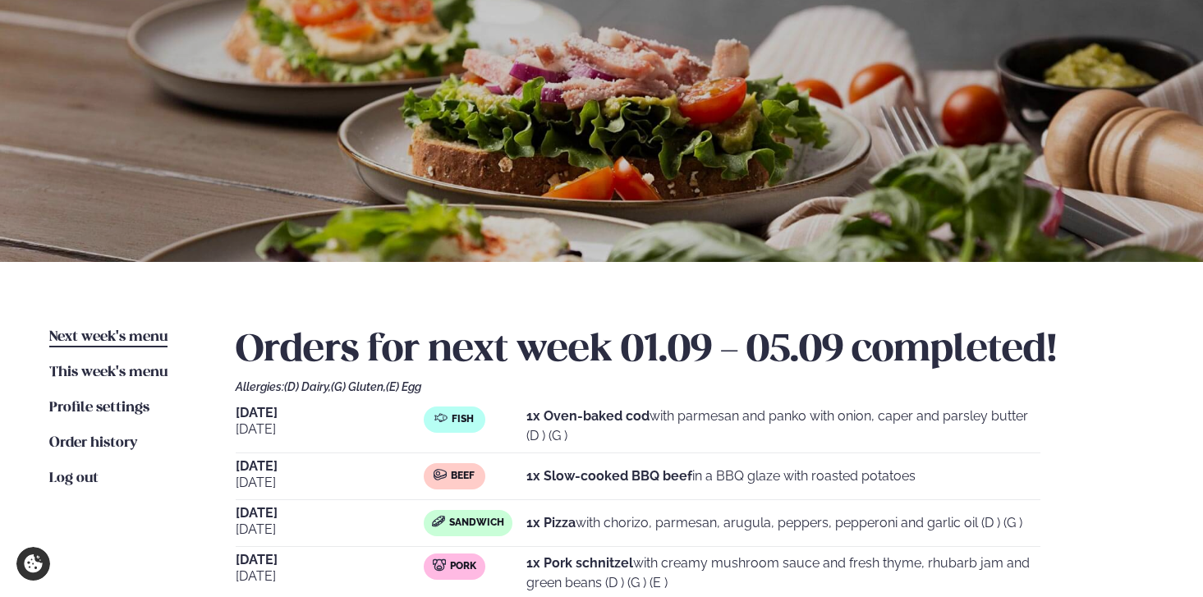
scroll to position [96, 0]
